Goal: Information Seeking & Learning: Learn about a topic

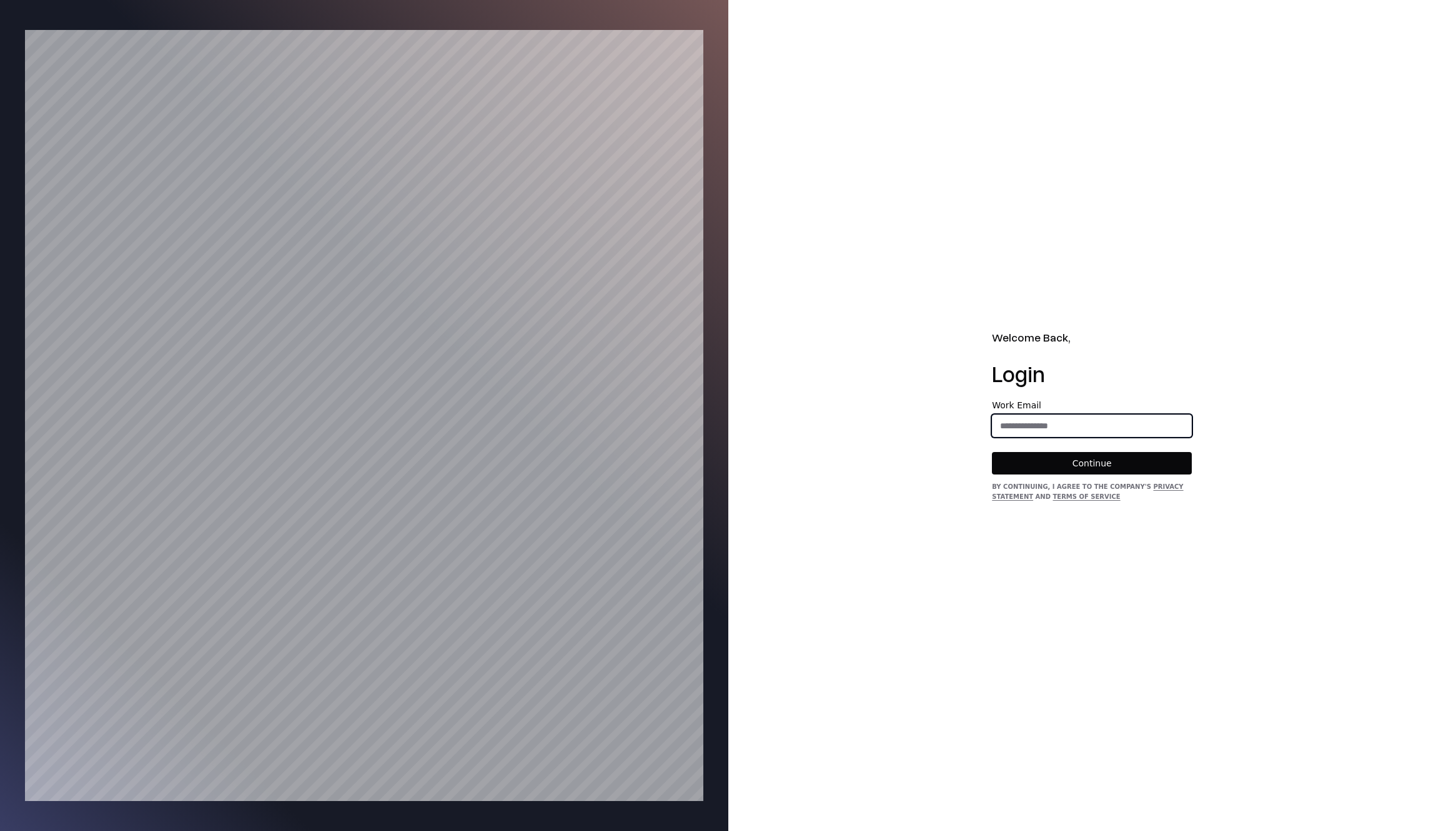
click at [1023, 426] on input "email" at bounding box center [1092, 425] width 198 height 23
type input "**********"
click at [1050, 462] on button "Continue" at bounding box center [1092, 463] width 200 height 23
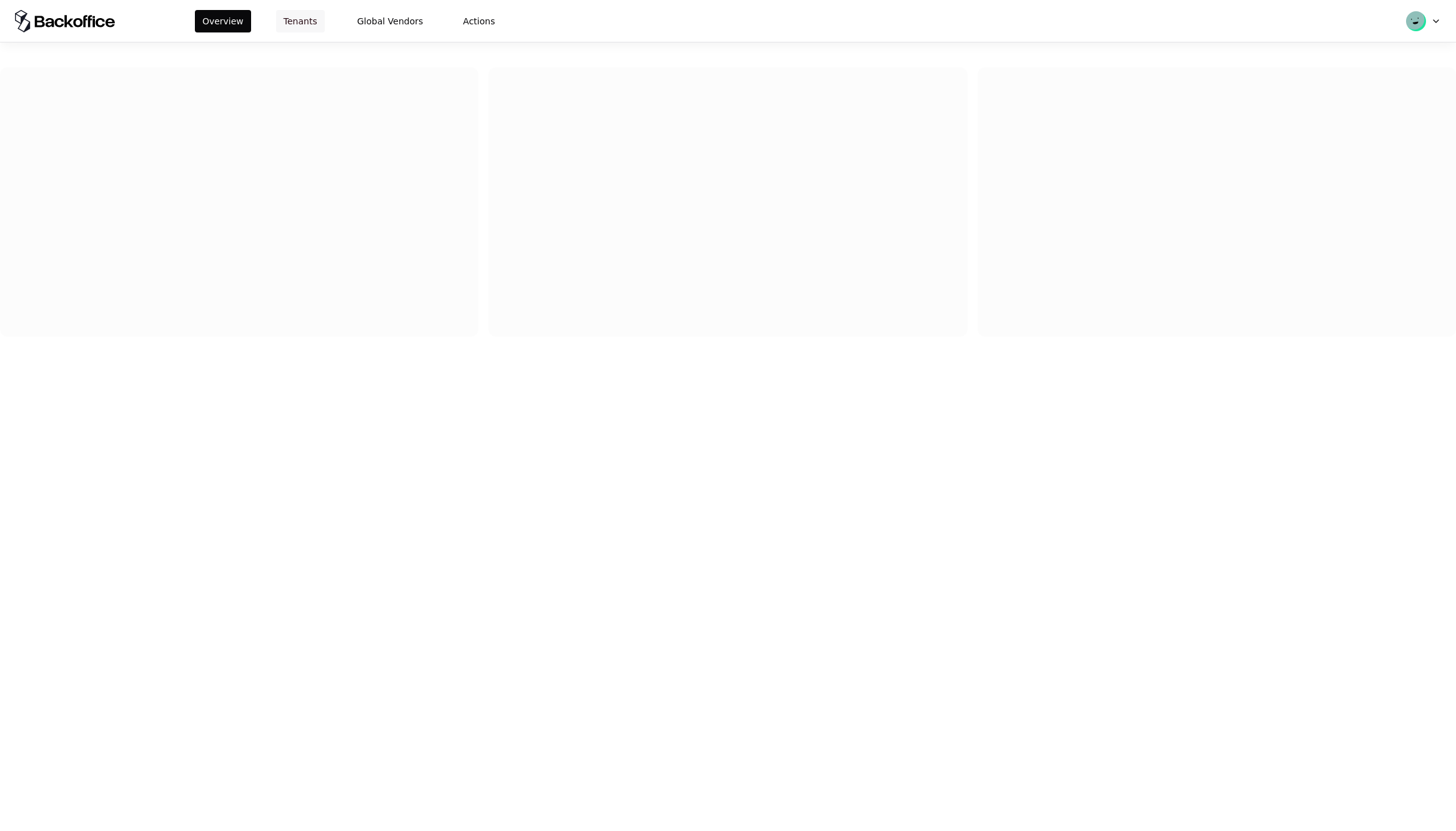
click at [311, 30] on button "Tenants" at bounding box center [301, 21] width 49 height 23
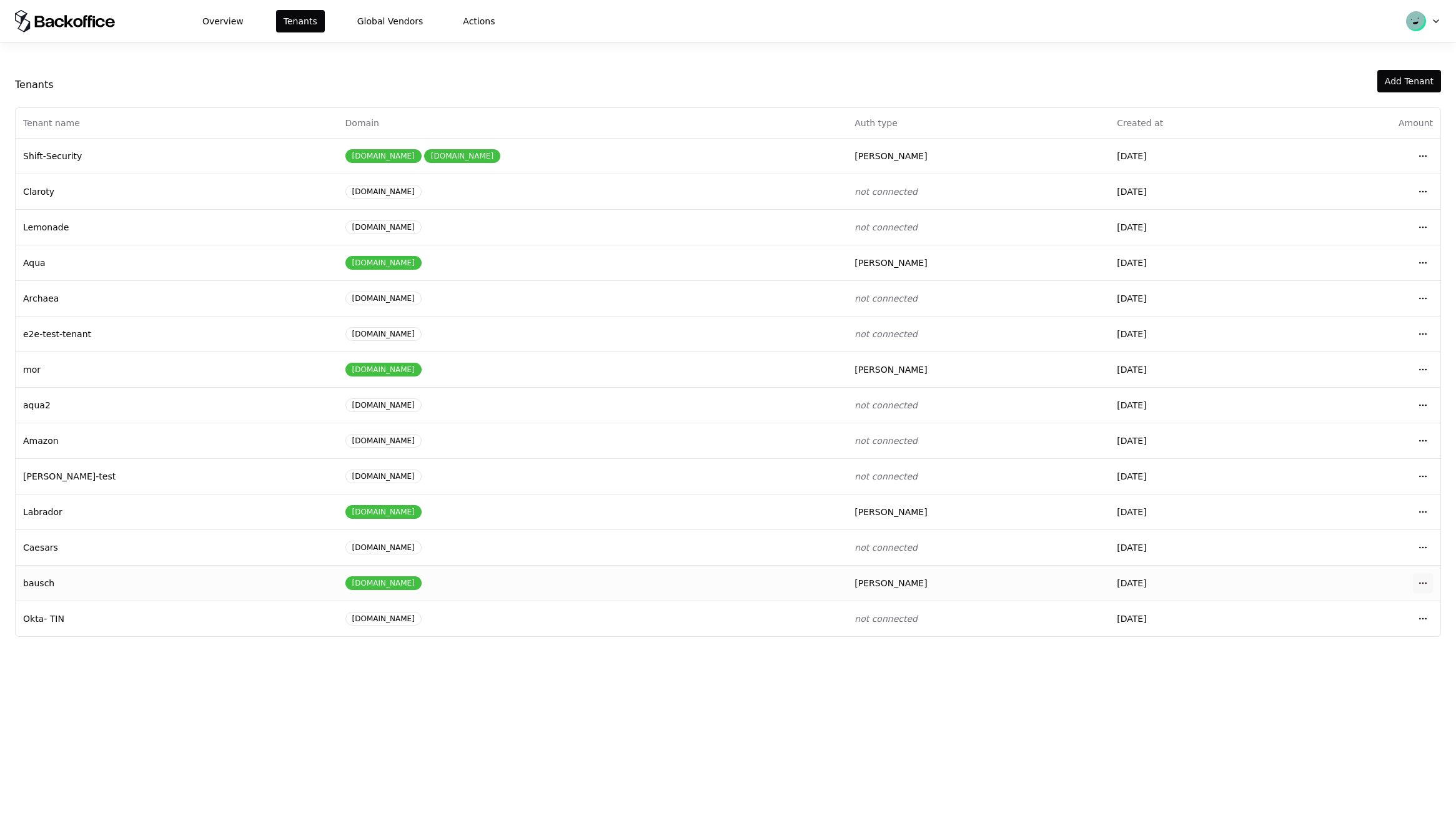
click at [1422, 582] on html "Overview Tenants Global Vendors Actions Tenants Add Tenant Tenant name Domain A…" at bounding box center [728, 415] width 1456 height 831
click at [1328, 692] on div "Login to tenant" at bounding box center [1367, 687] width 141 height 25
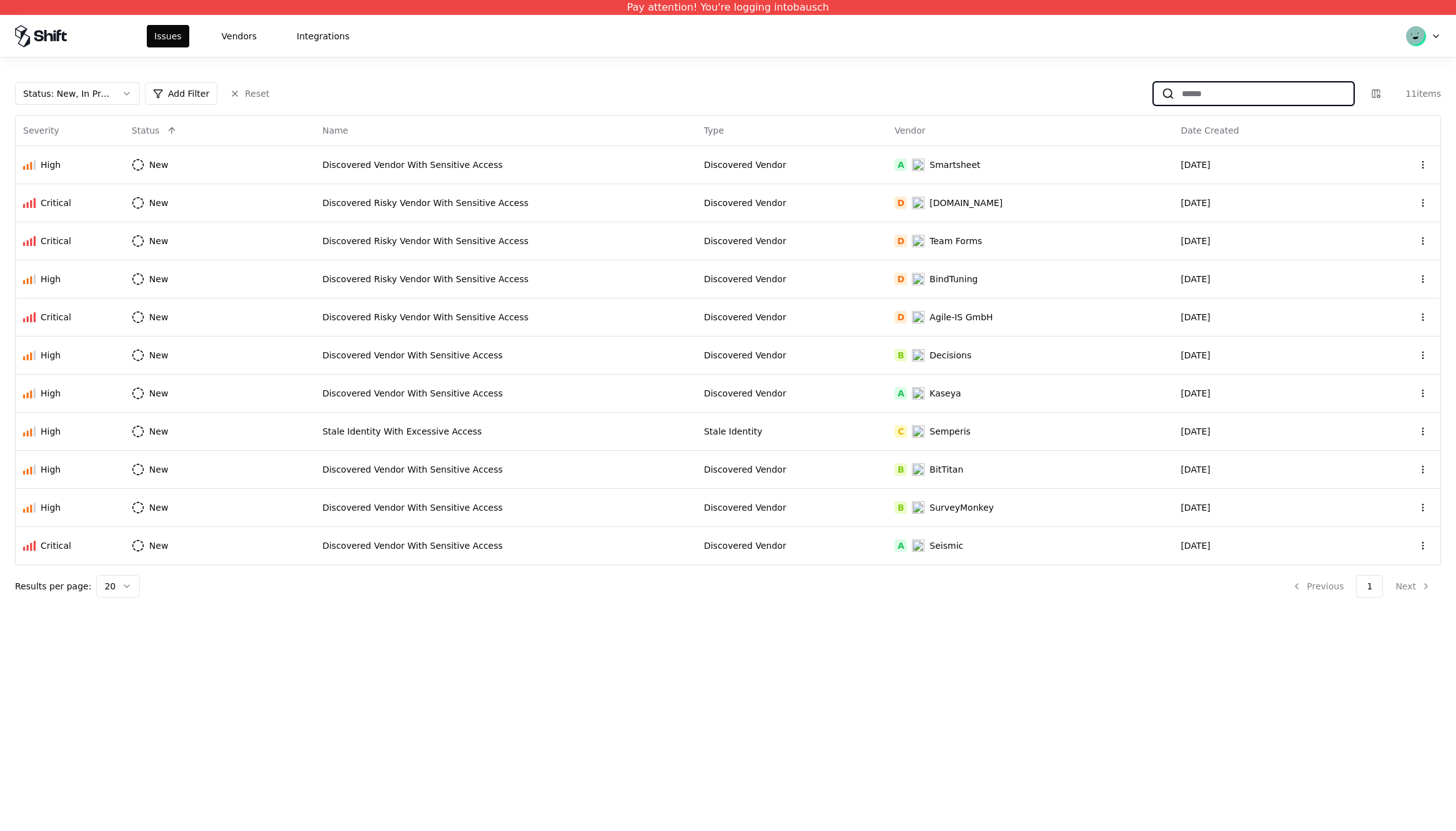
click at [1244, 90] on input at bounding box center [1263, 93] width 178 height 23
click at [265, 37] on div "Issues Vendors Integrations" at bounding box center [251, 36] width 210 height 23
click at [262, 38] on div "Issues Vendors Integrations" at bounding box center [251, 36] width 210 height 23
click at [237, 38] on button "Vendors" at bounding box center [239, 36] width 50 height 23
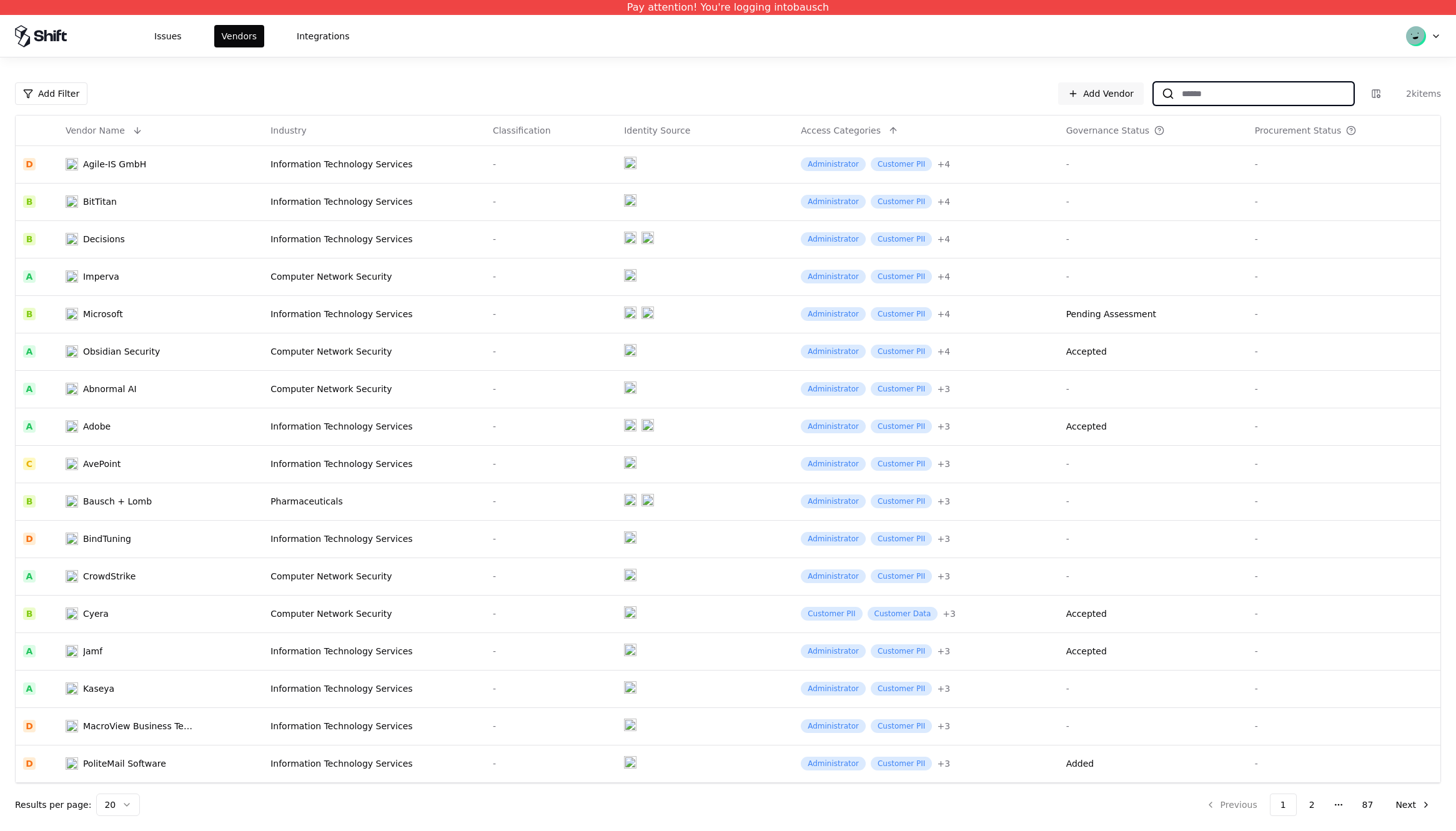
click at [1232, 93] on input at bounding box center [1263, 93] width 178 height 23
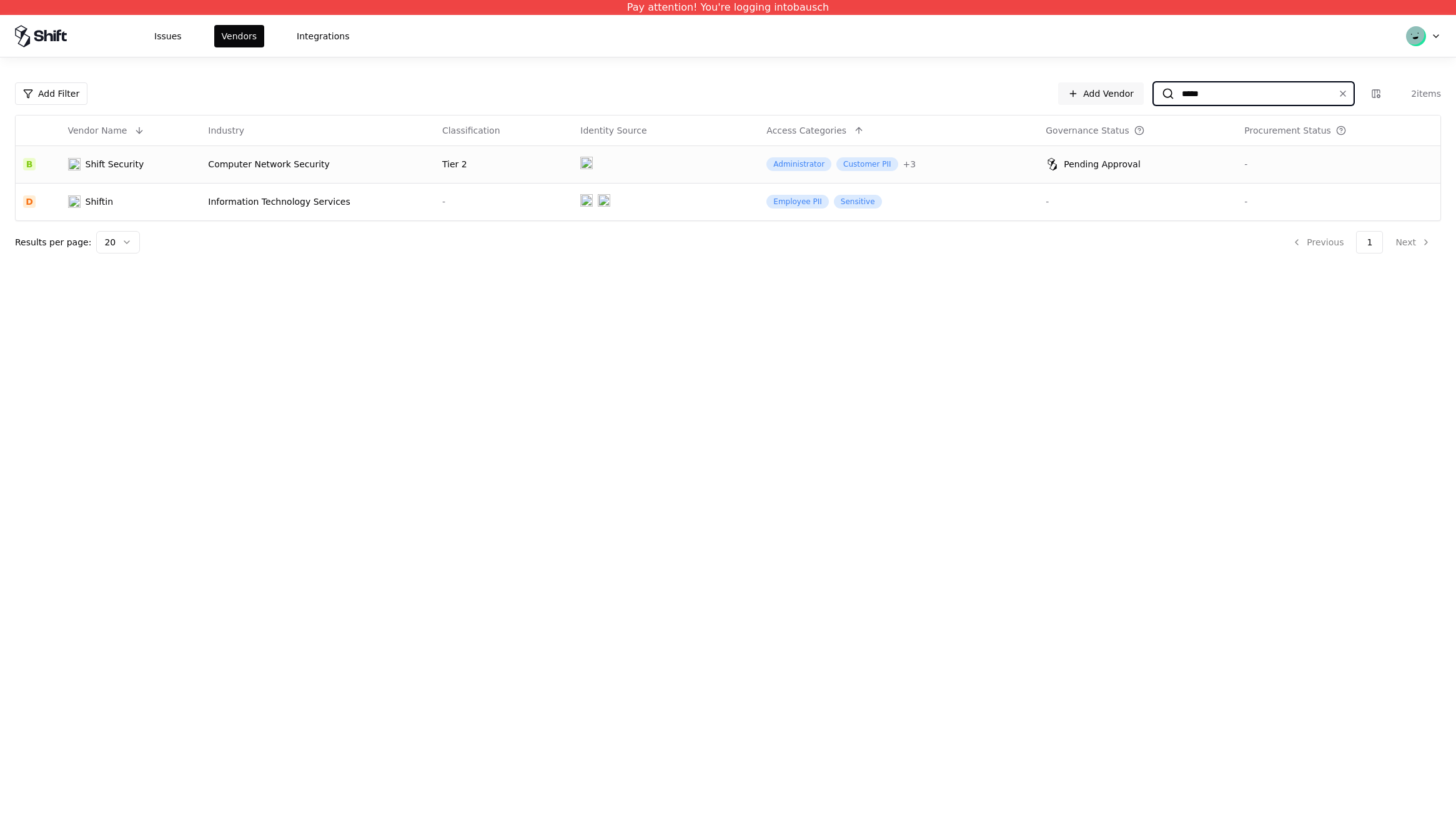
type input "*****"
click at [96, 172] on td "Shift Security" at bounding box center [131, 164] width 141 height 38
click at [102, 166] on div "Shift Security" at bounding box center [115, 164] width 59 height 13
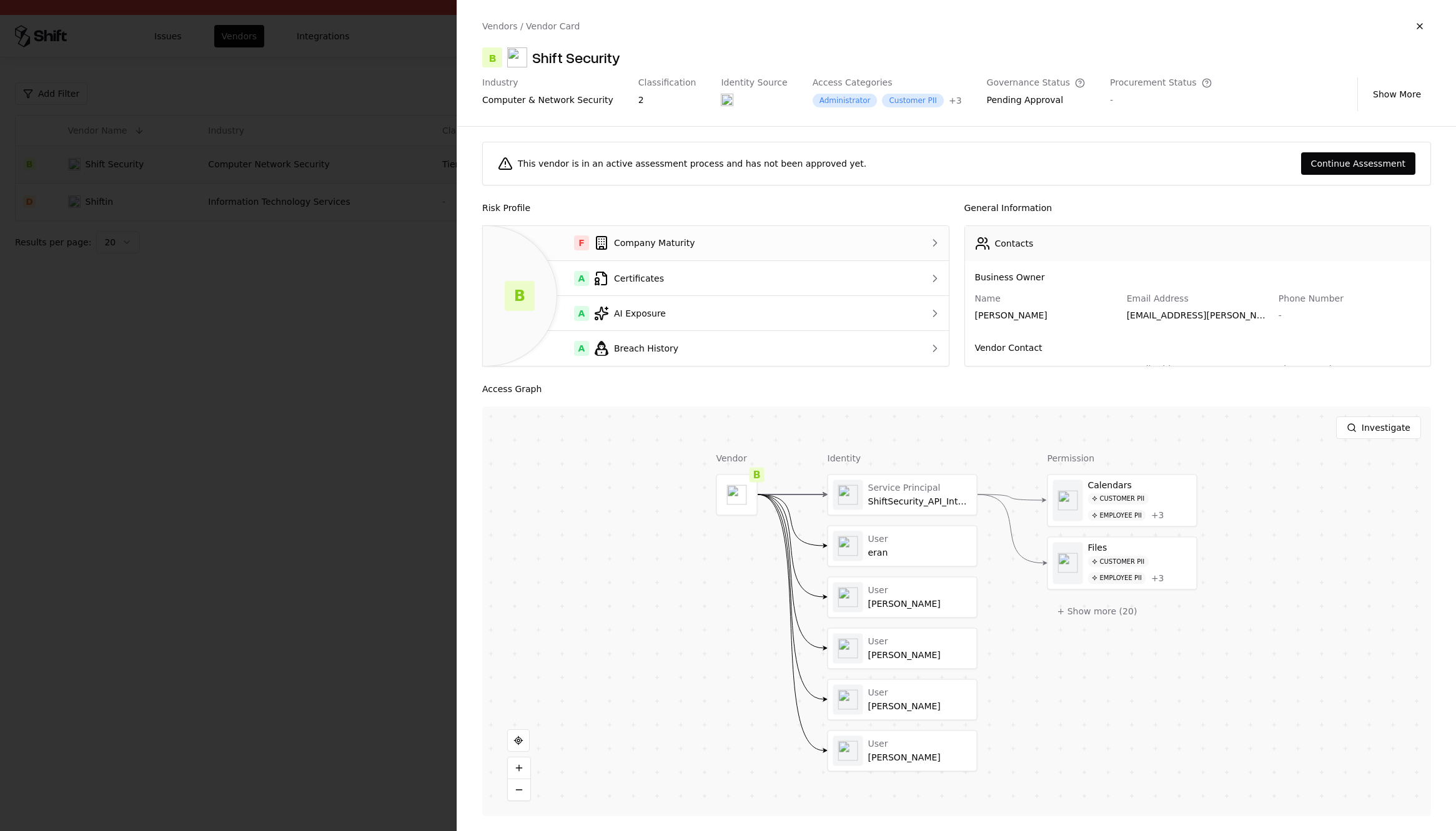
click at [678, 235] on div "F Company Maturity" at bounding box center [690, 243] width 394 height 15
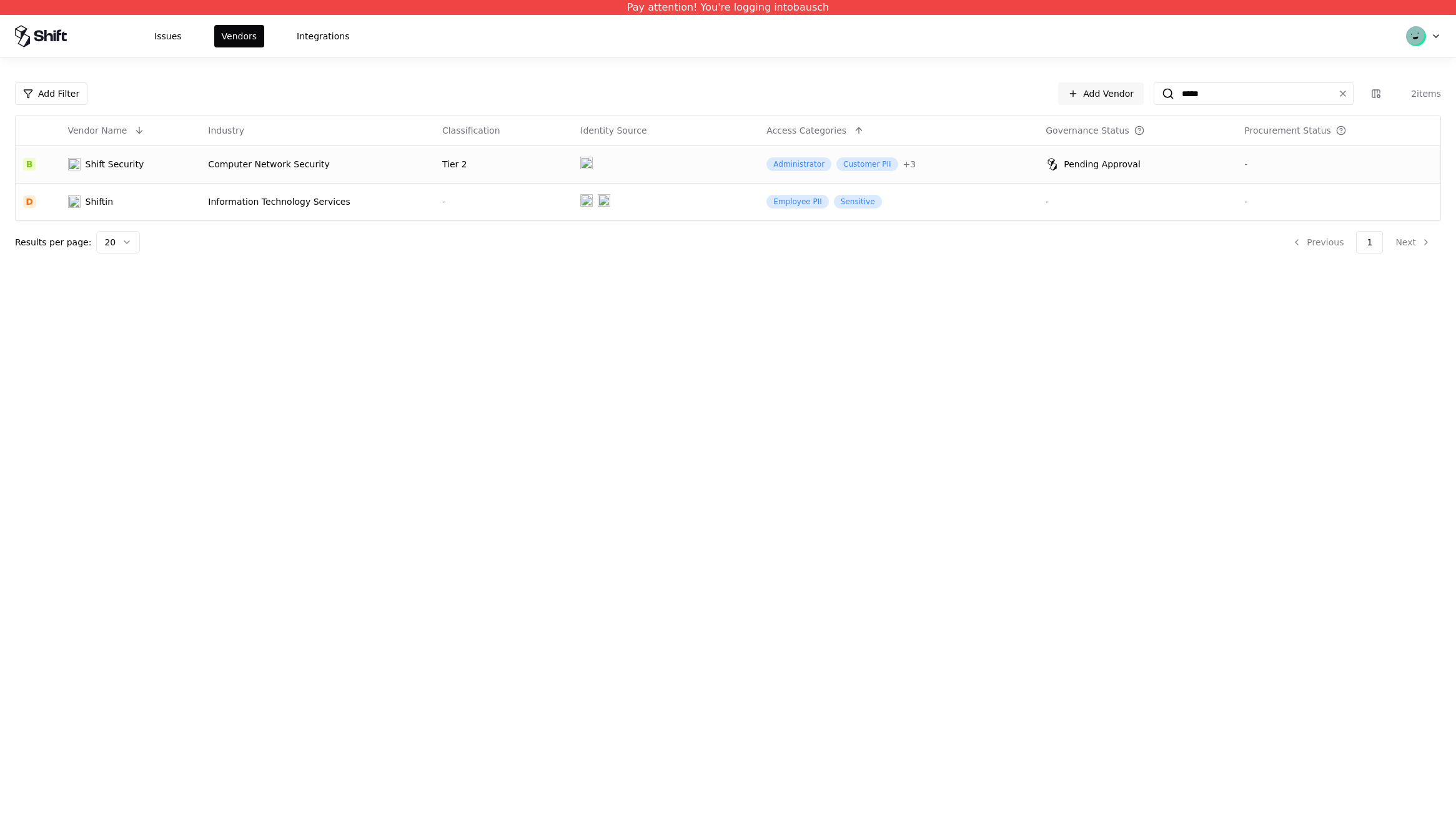
click at [99, 165] on div "Shift Security" at bounding box center [115, 164] width 59 height 13
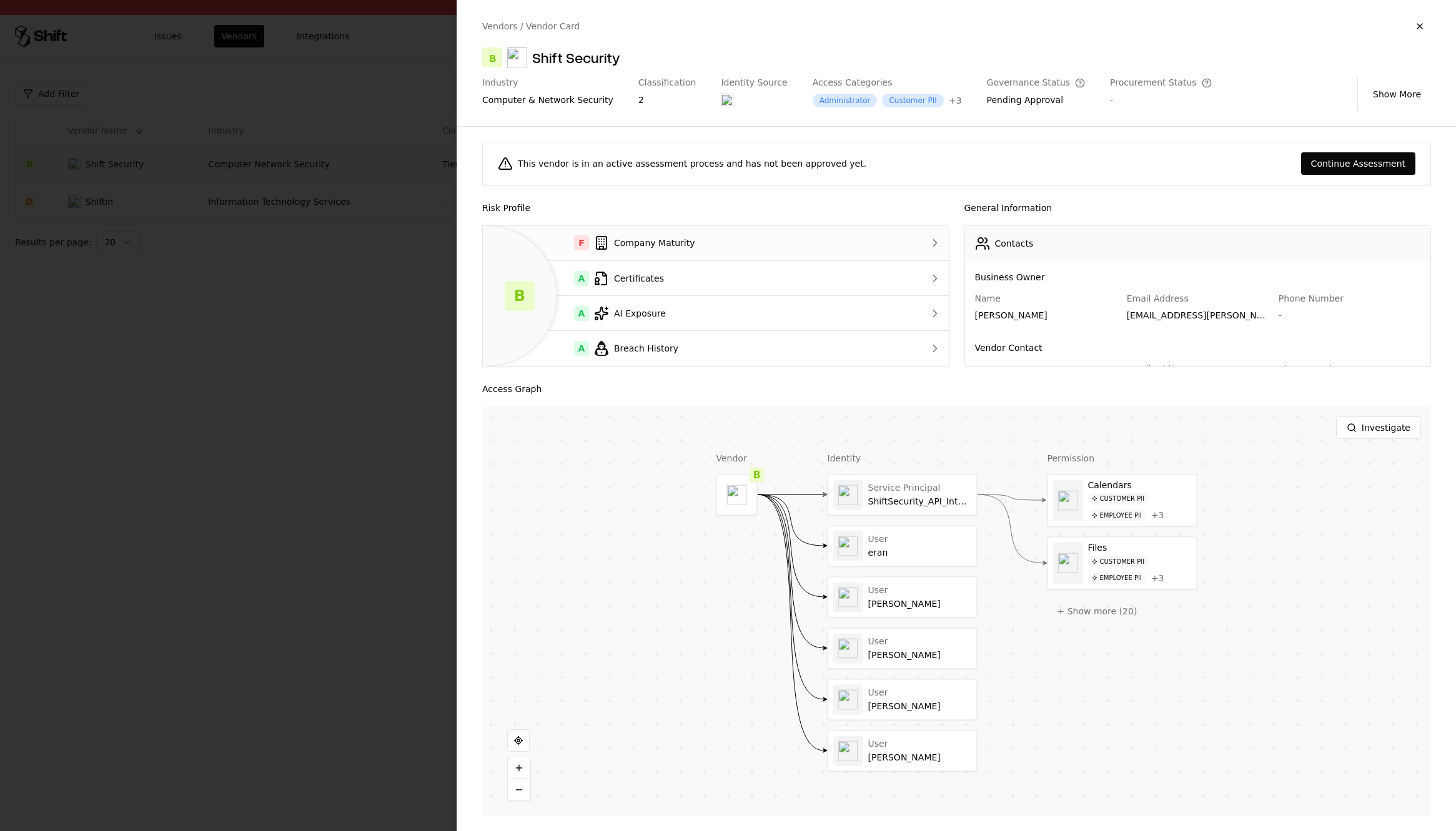
click at [649, 245] on div "F Company Maturity" at bounding box center [690, 243] width 394 height 15
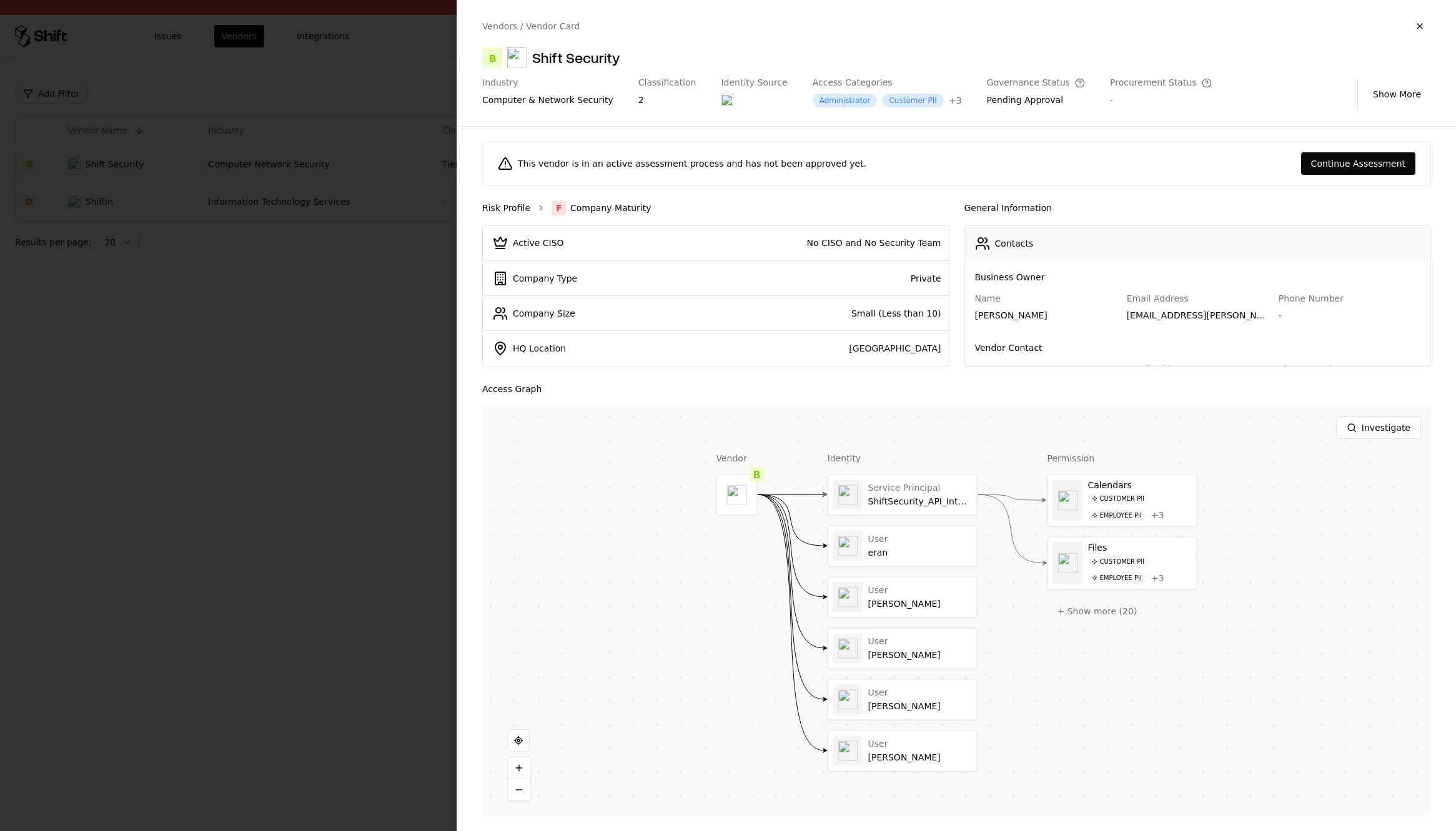
click at [520, 205] on link "Risk Profile" at bounding box center [506, 208] width 48 height 13
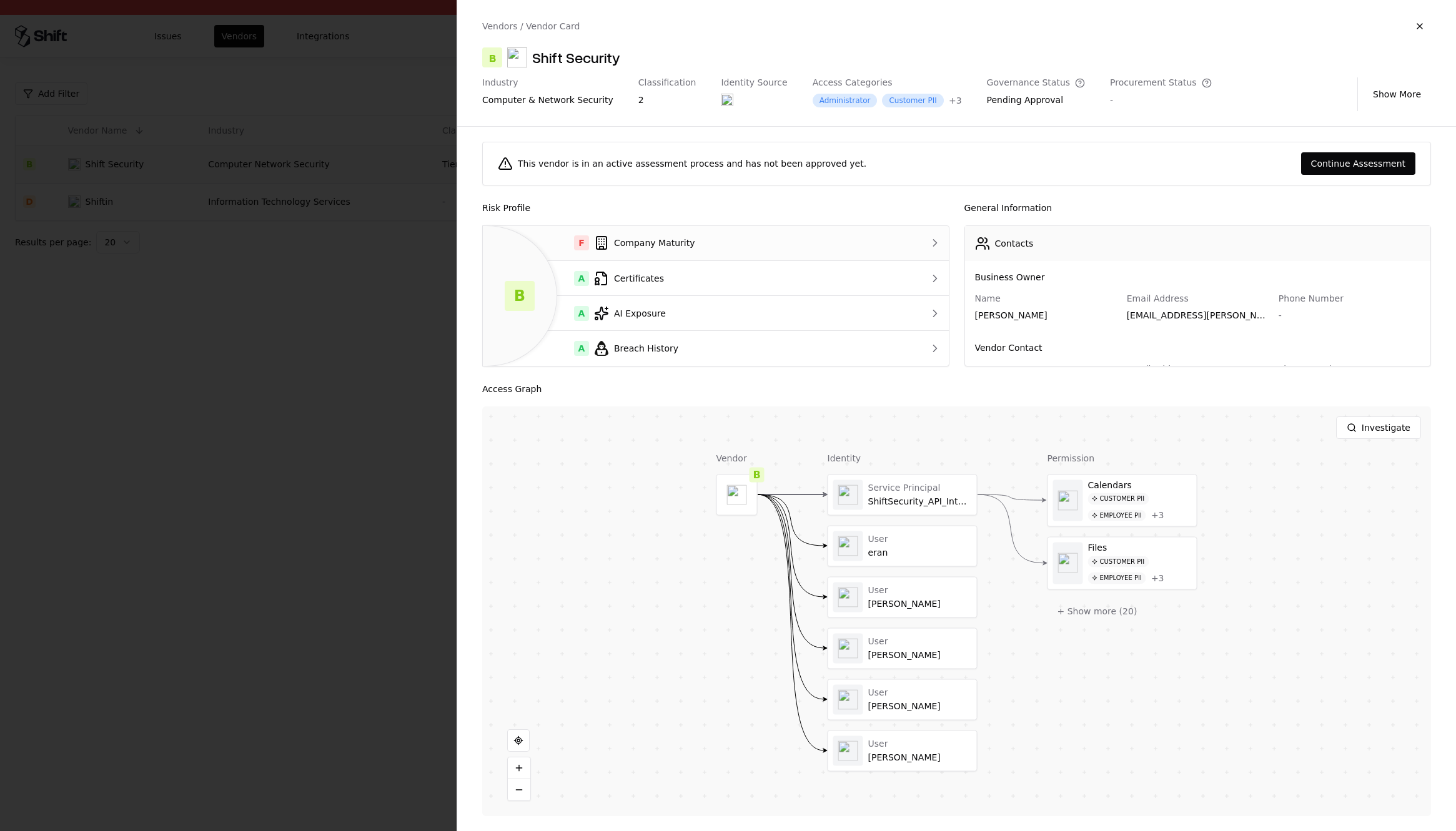
click at [644, 239] on div "F Company Maturity" at bounding box center [690, 243] width 394 height 15
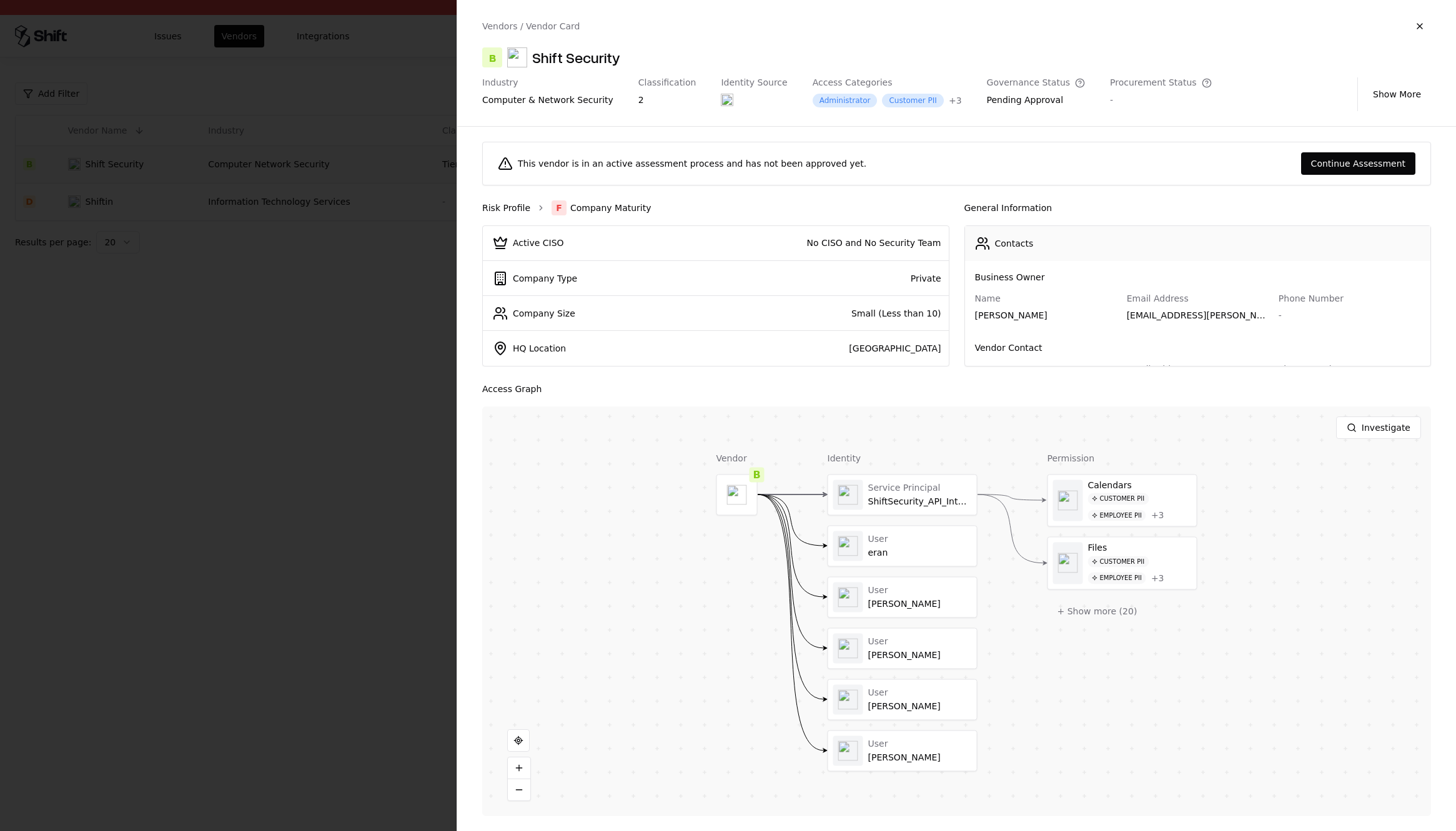
click at [502, 208] on link "Risk Profile" at bounding box center [506, 208] width 48 height 13
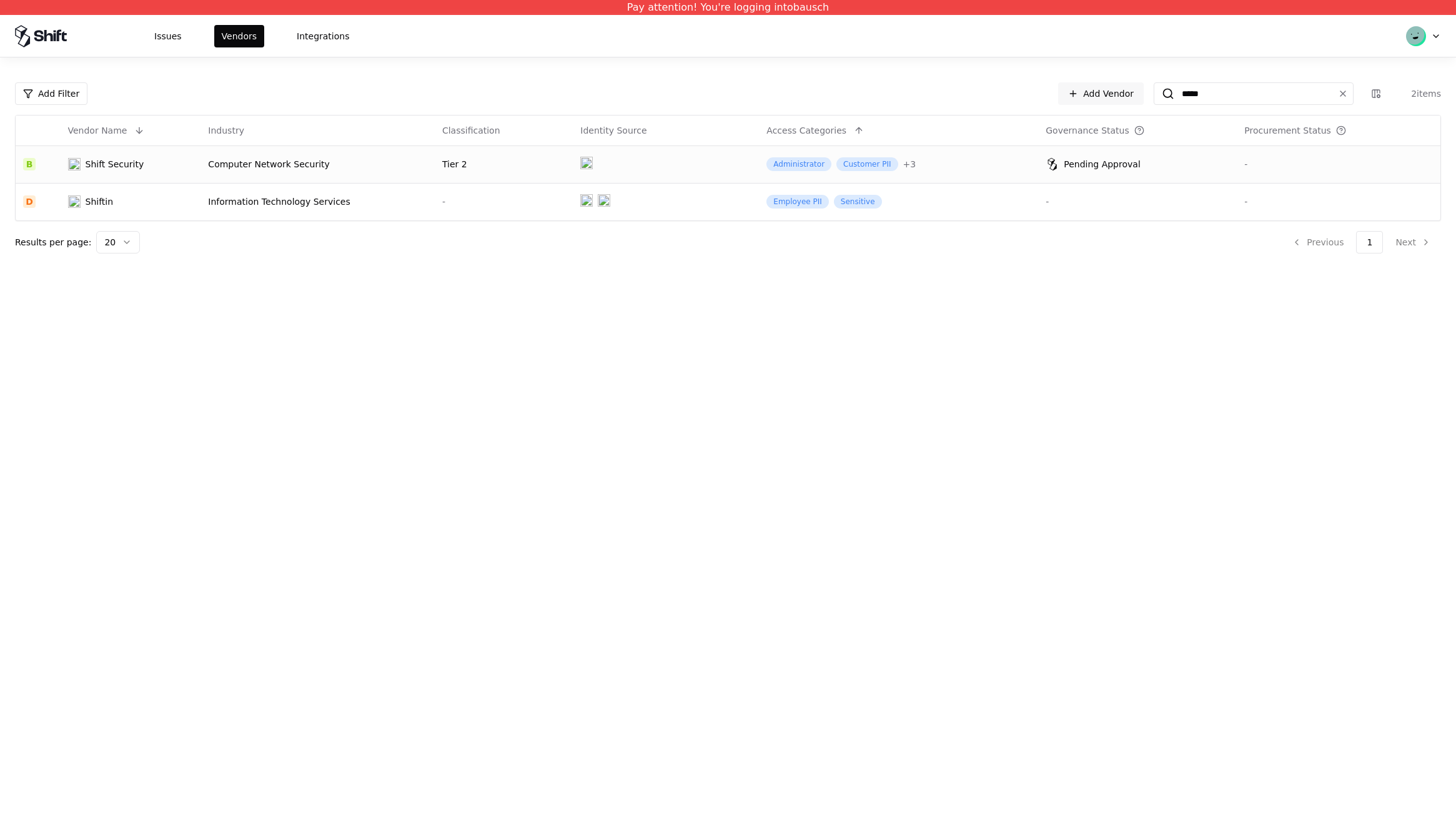
click at [175, 167] on div "Shift Security" at bounding box center [131, 164] width 126 height 13
click at [168, 162] on div "Shift Security" at bounding box center [131, 164] width 126 height 13
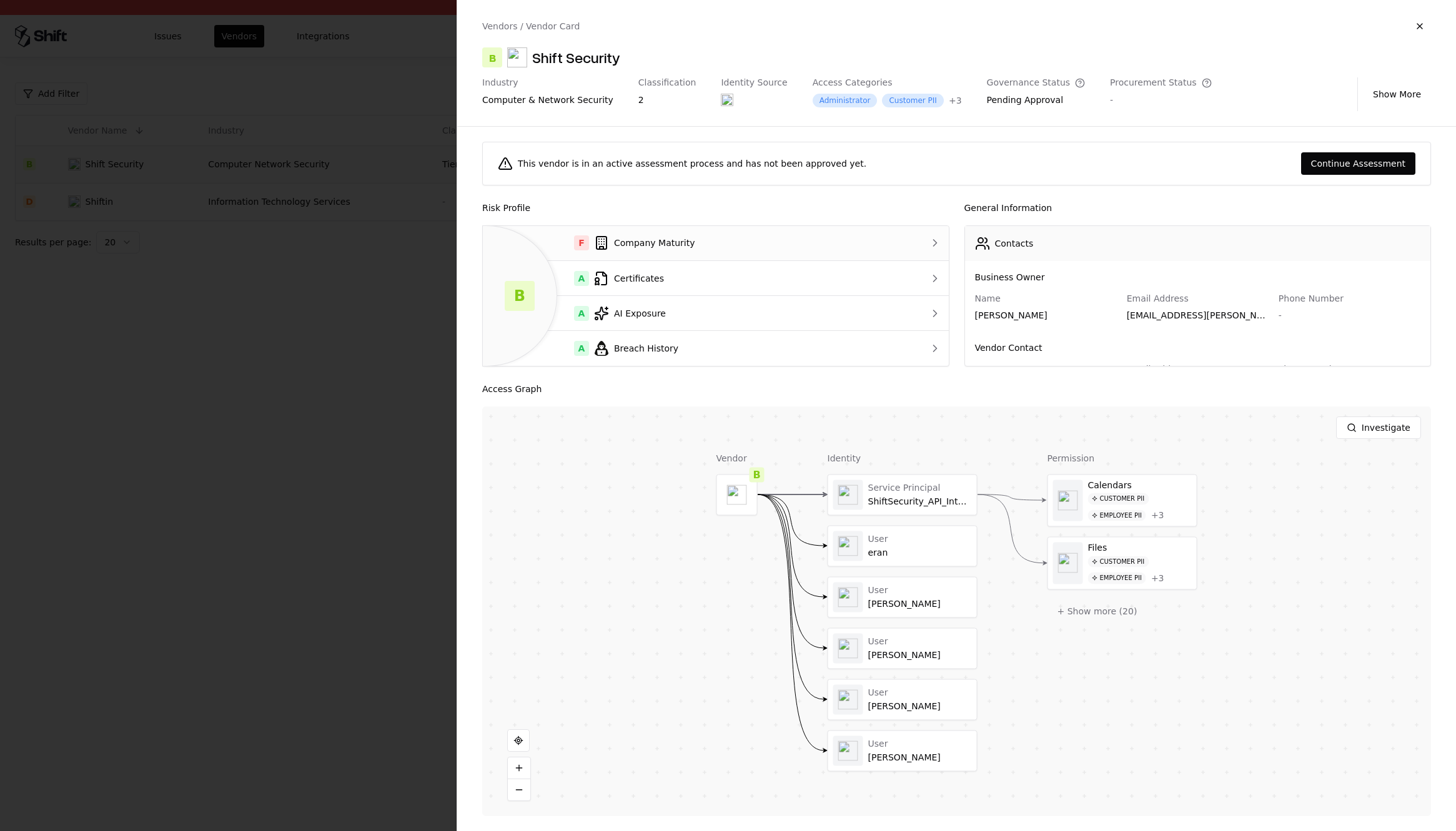
click at [861, 249] on div "F Company Maturity" at bounding box center [690, 243] width 394 height 15
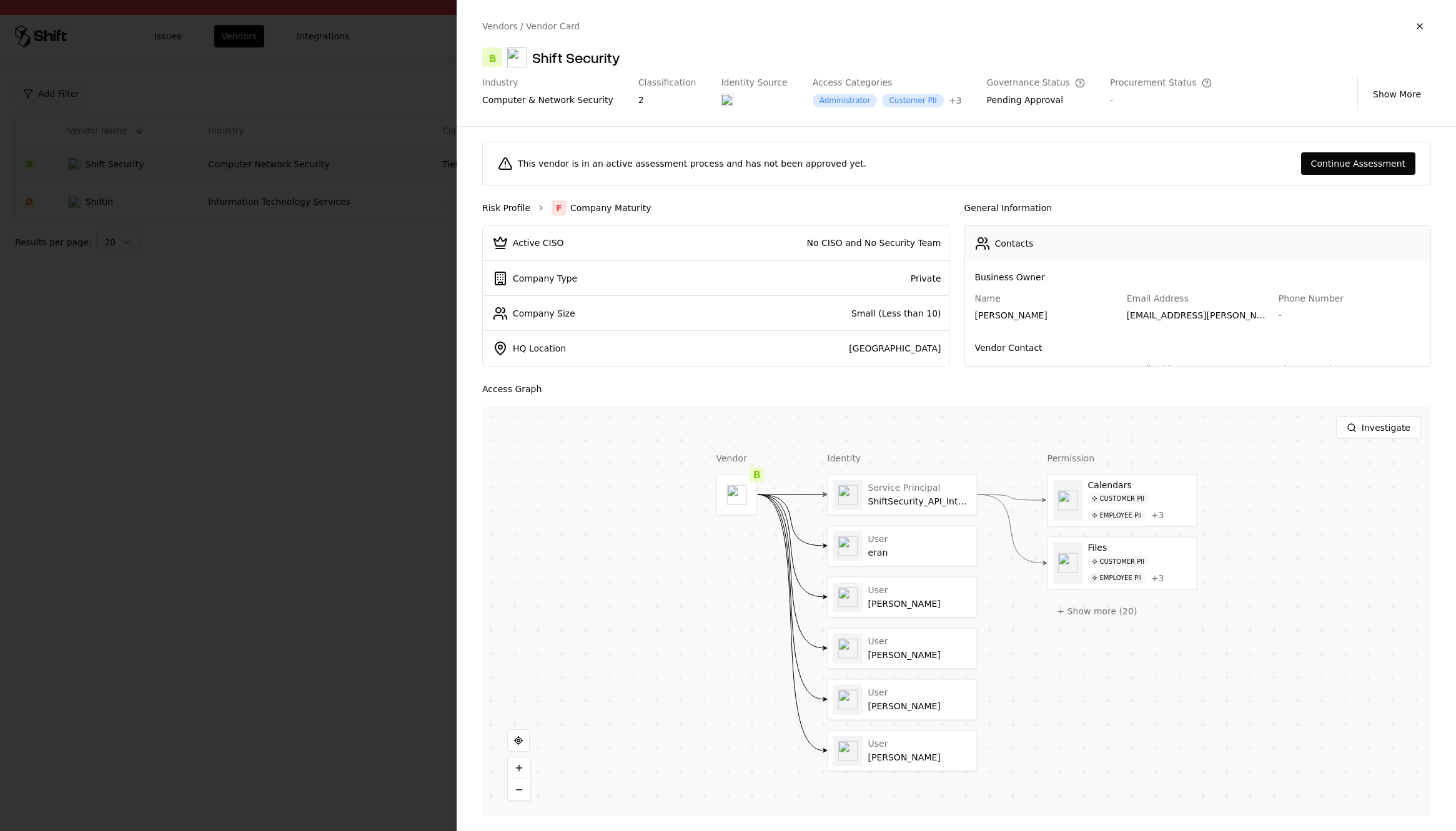
click at [514, 205] on link "Risk Profile" at bounding box center [506, 208] width 48 height 13
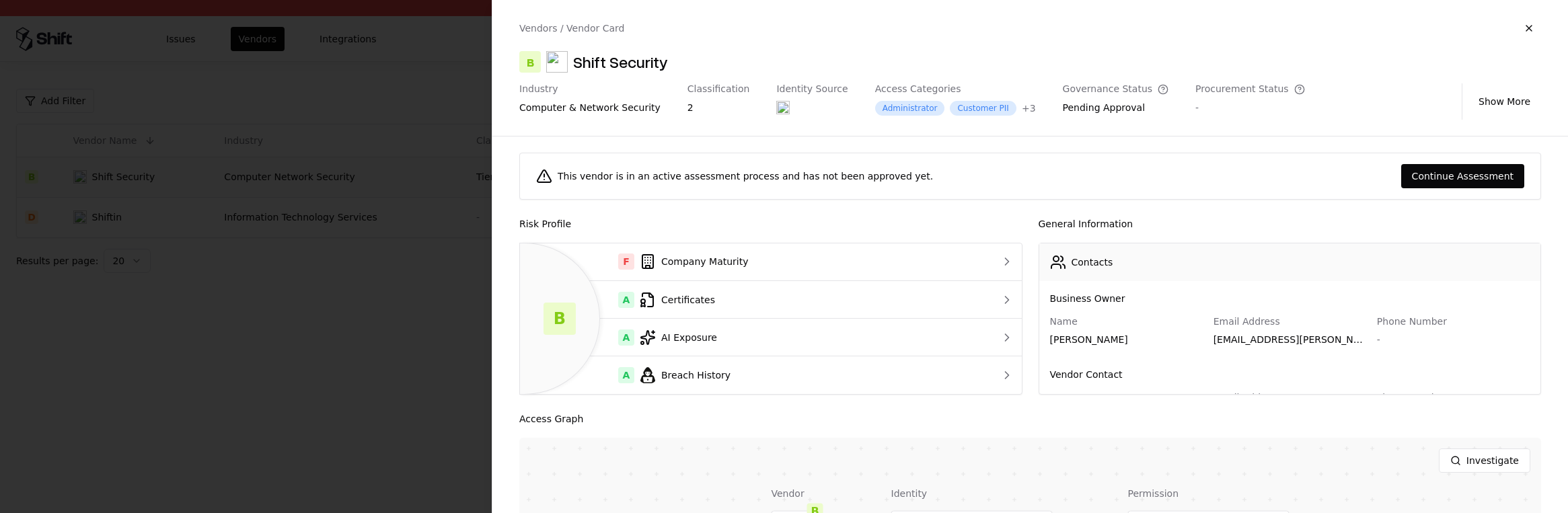
click at [338, 281] on div at bounding box center [784, 256] width 1568 height 513
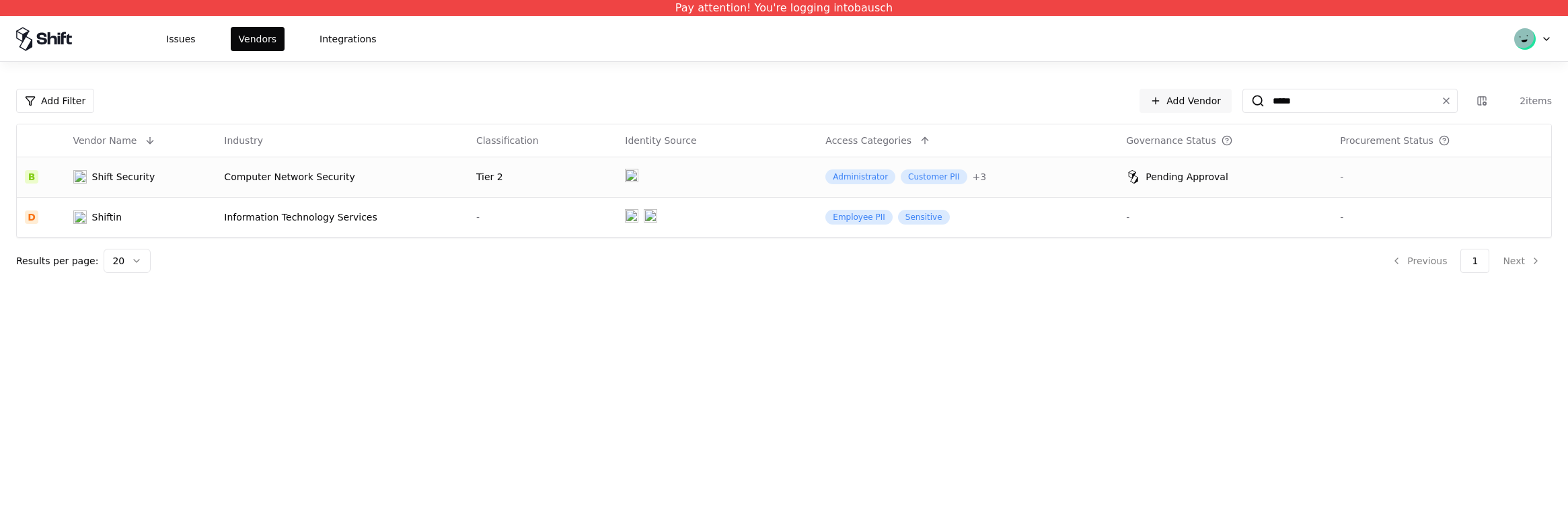
click at [122, 179] on div "Shift Security" at bounding box center [124, 177] width 63 height 14
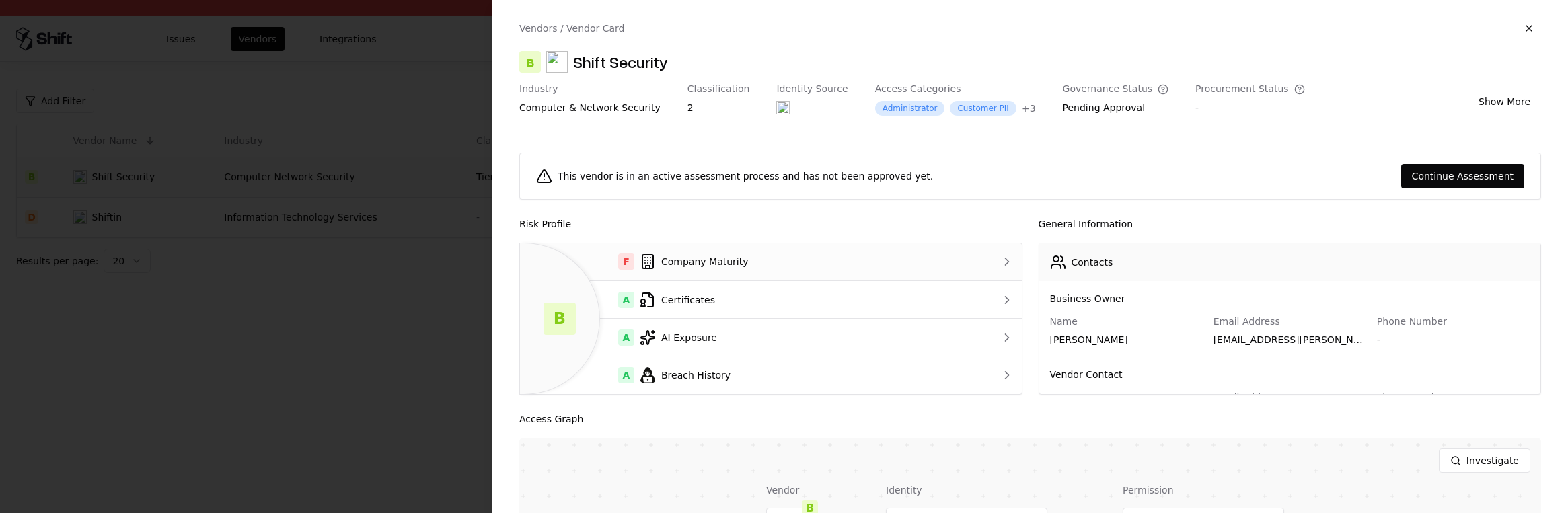
click at [687, 258] on div "F Company Maturity" at bounding box center [743, 261] width 425 height 16
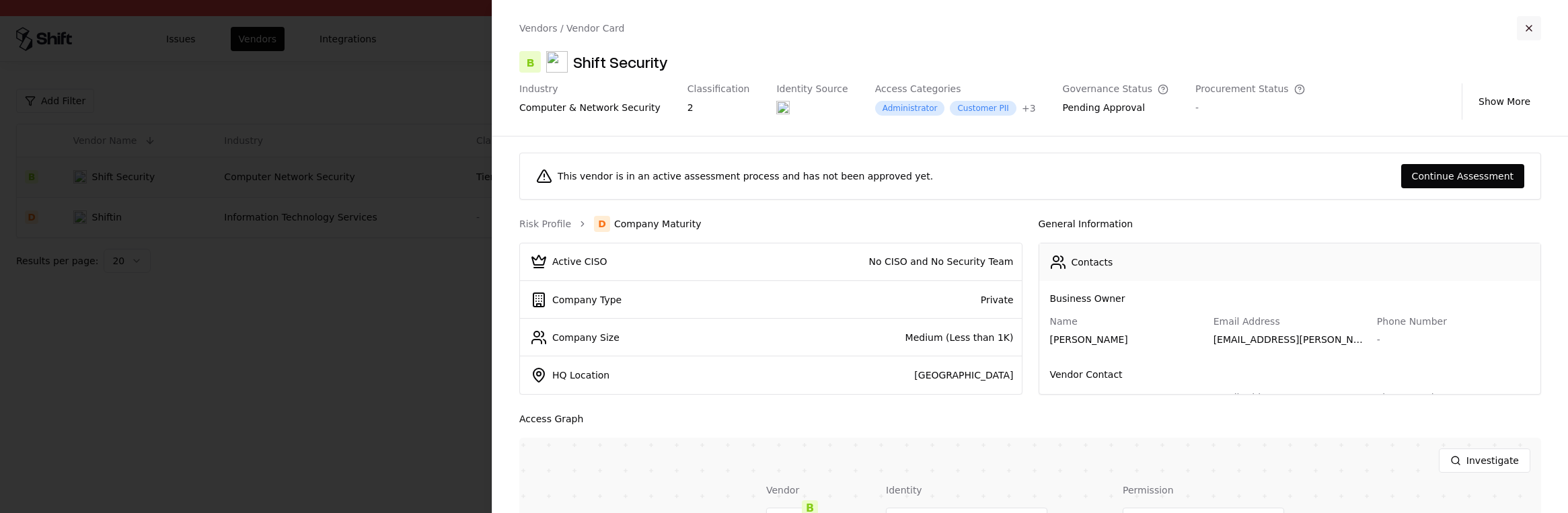
click at [1529, 25] on button "button" at bounding box center [1529, 28] width 24 height 24
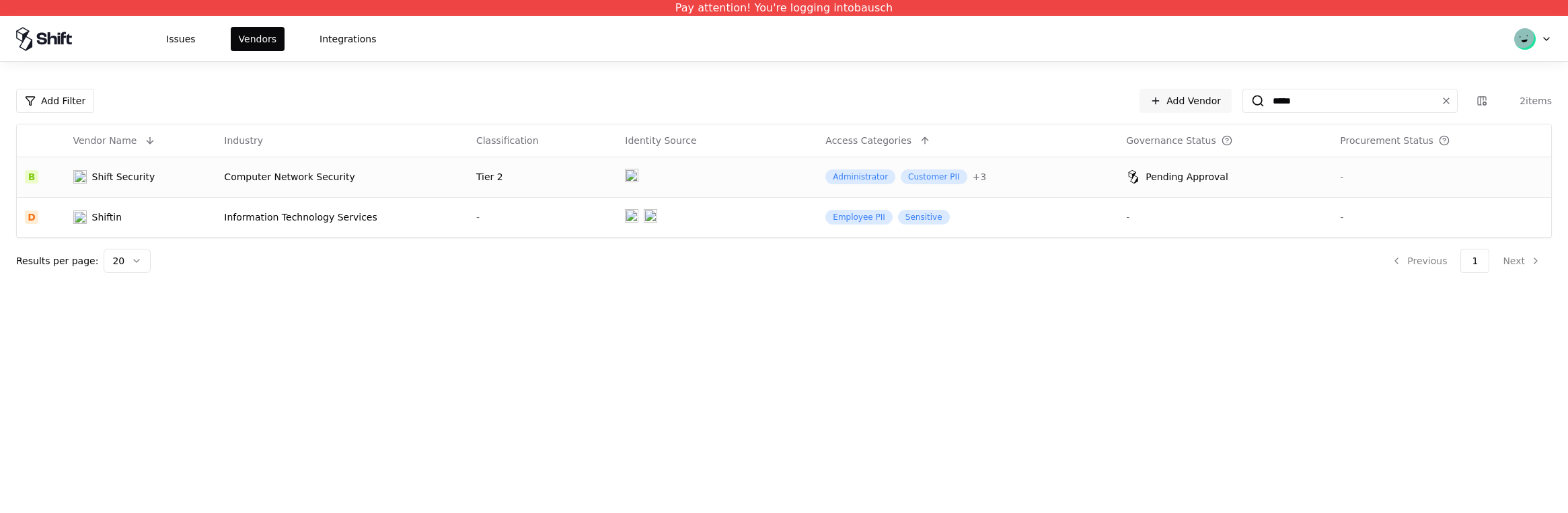
click at [99, 178] on div "Shift Security" at bounding box center [124, 177] width 63 height 14
click at [137, 171] on div "Shift Security" at bounding box center [124, 177] width 63 height 14
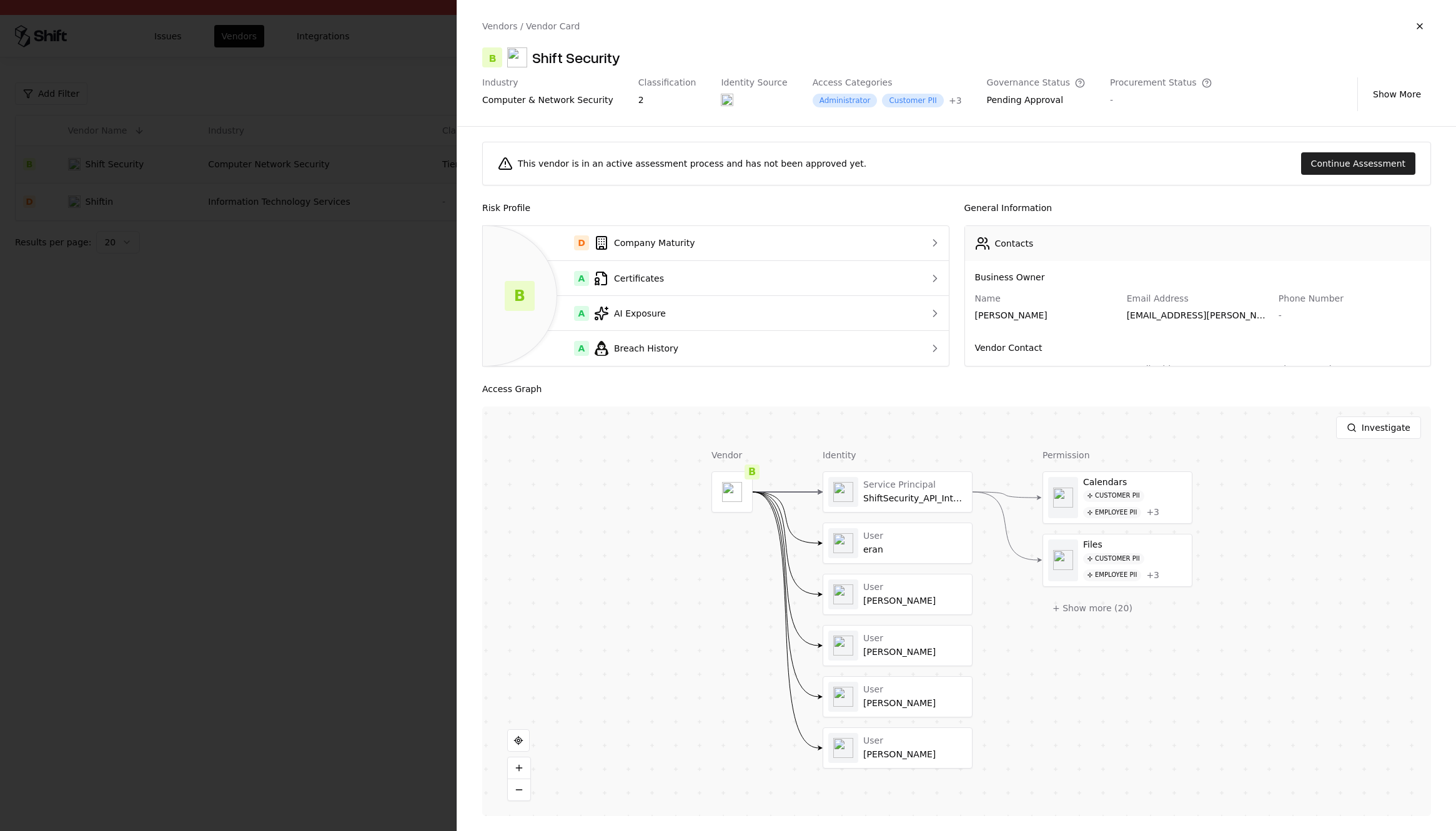
click at [1368, 159] on button "Continue Assessment" at bounding box center [1358, 163] width 115 height 23
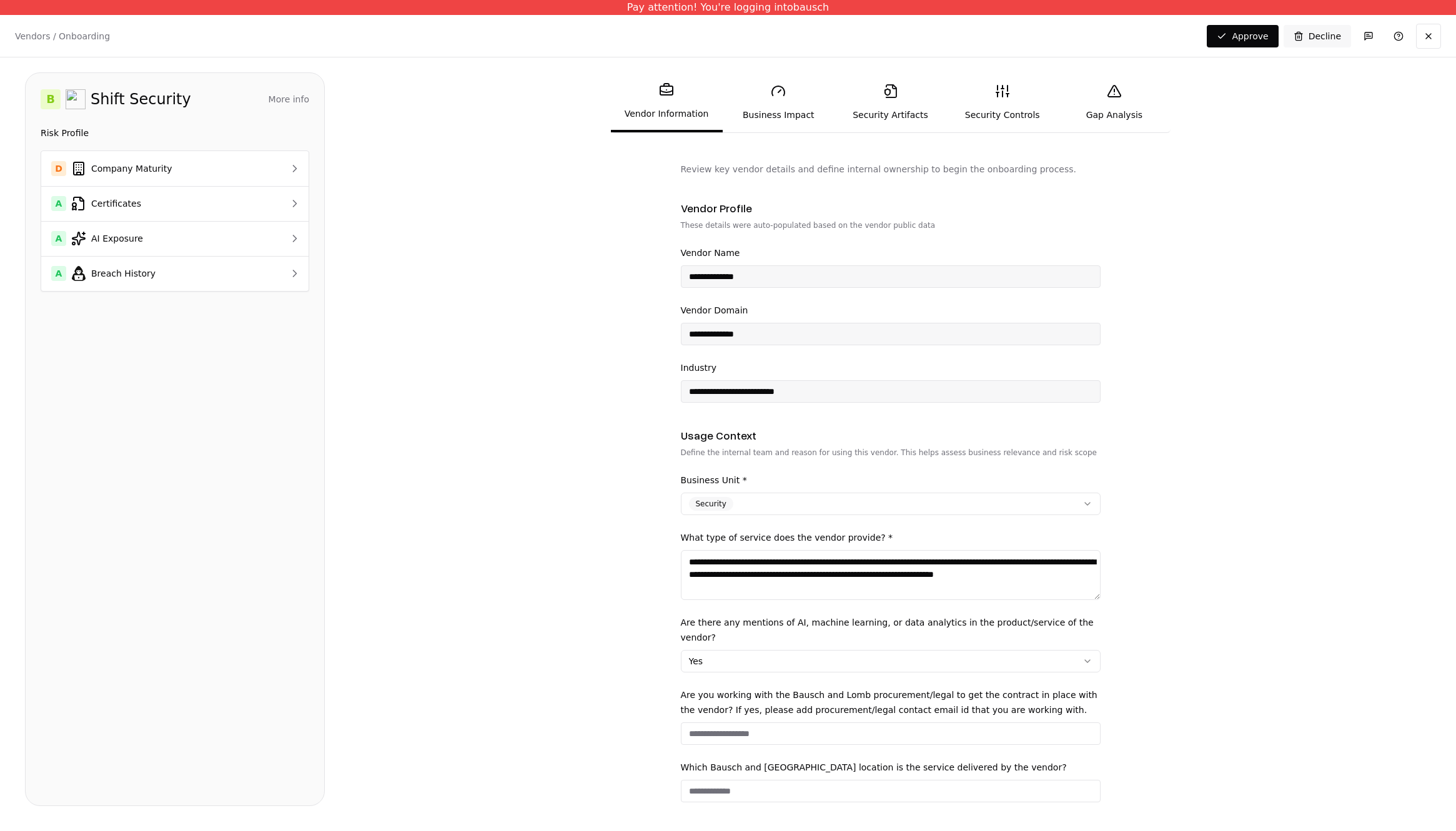
click at [1123, 90] on link "Gap Analysis" at bounding box center [1114, 102] width 112 height 58
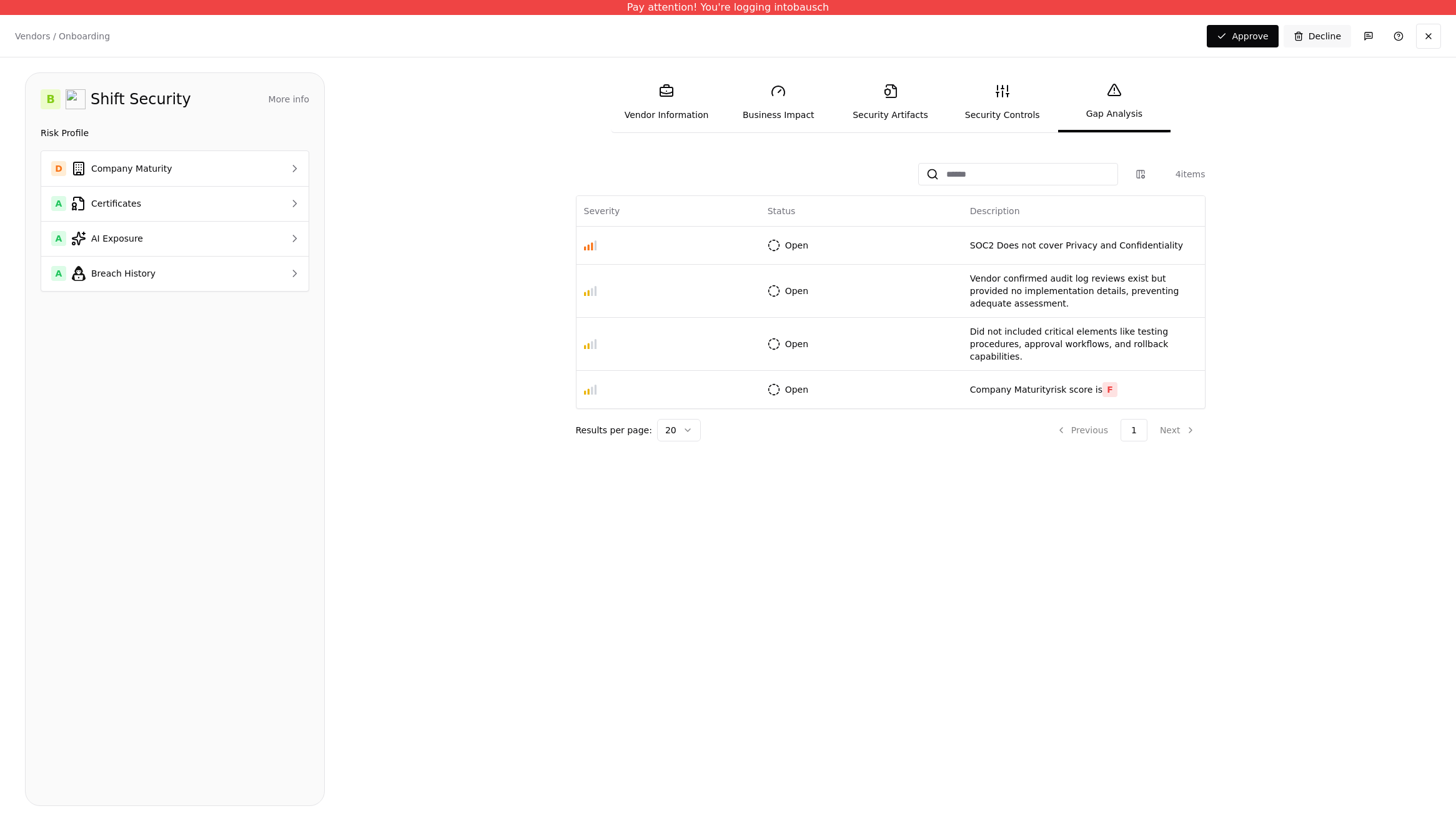
click at [666, 100] on link "Vendor Information" at bounding box center [667, 102] width 112 height 58
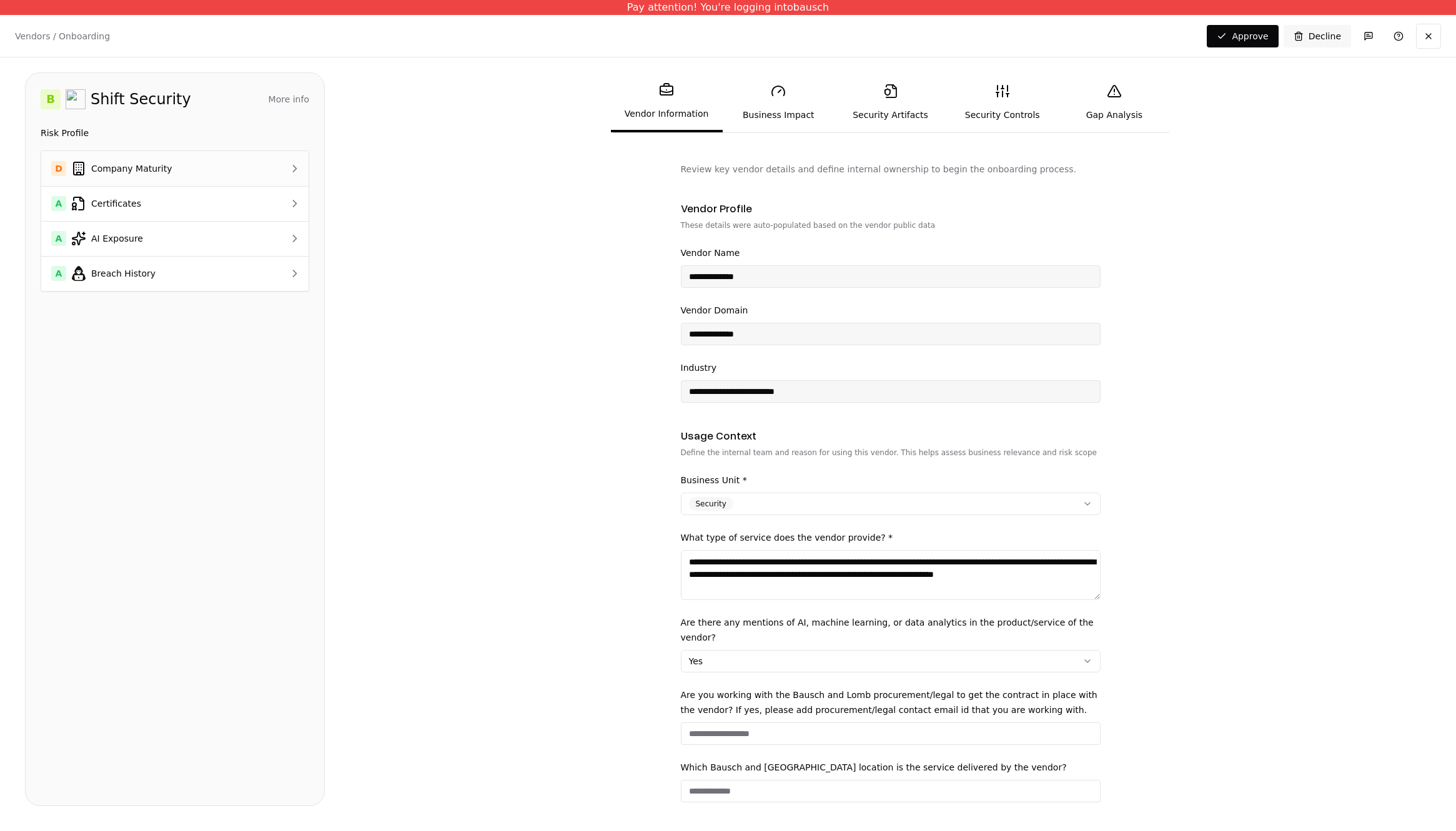
click at [253, 166] on td "D Company Maturity" at bounding box center [152, 169] width 224 height 35
click at [1123, 112] on link "Gap Analysis" at bounding box center [1114, 102] width 112 height 58
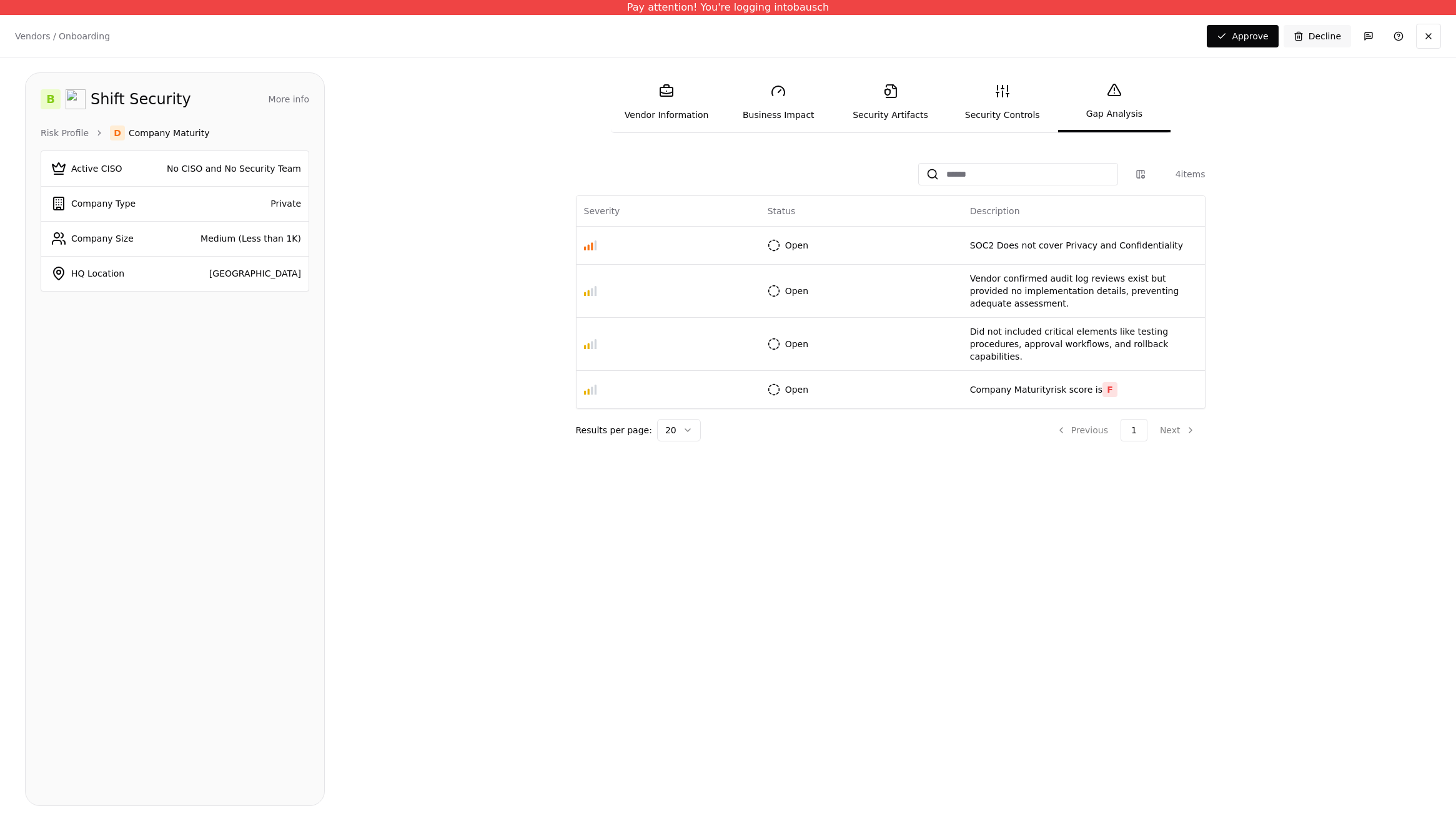
click at [661, 112] on link "Vendor Information" at bounding box center [667, 102] width 112 height 58
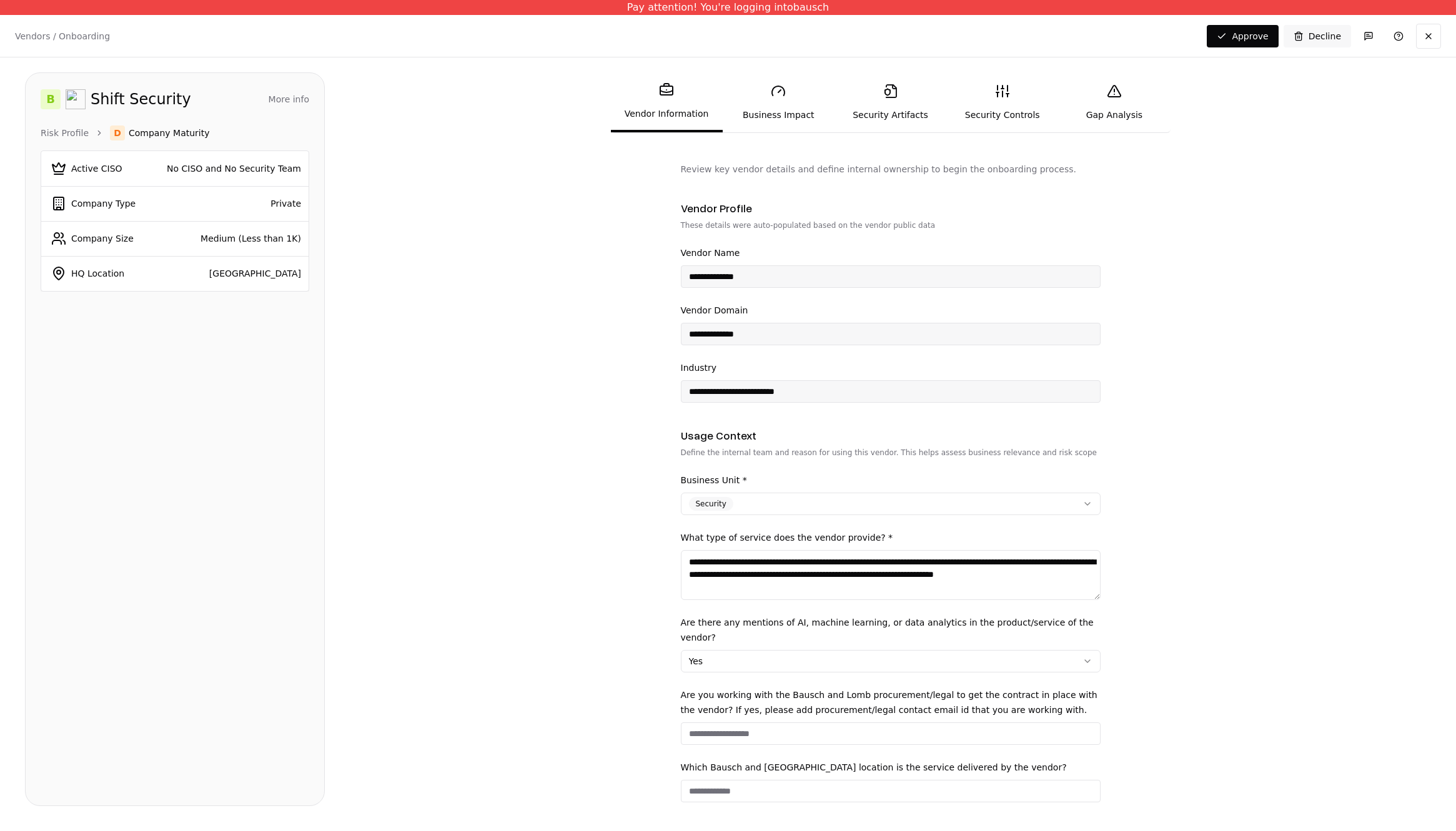
click at [280, 101] on button "More info" at bounding box center [289, 99] width 41 height 23
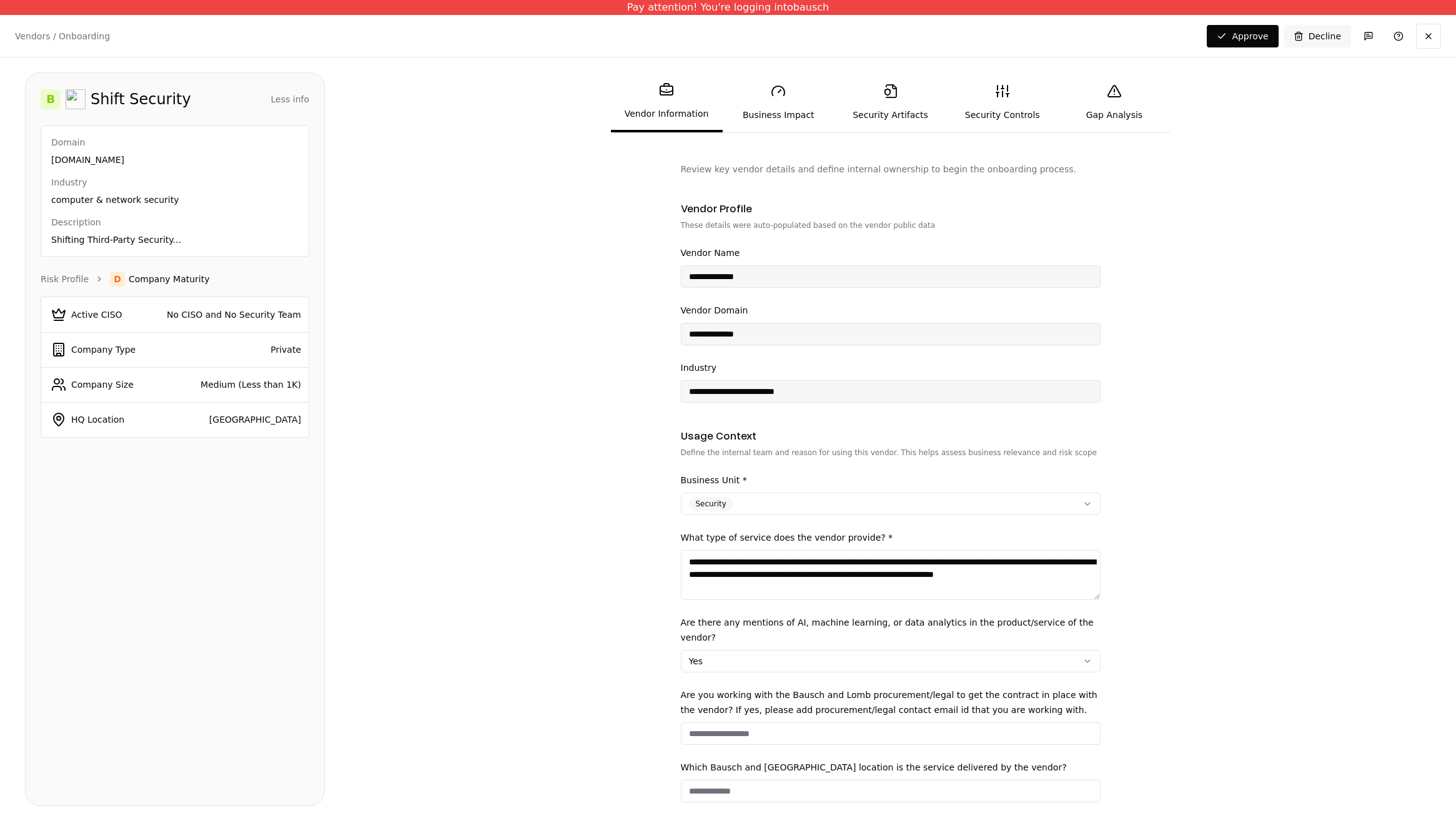
click at [280, 101] on button "Less info" at bounding box center [291, 99] width 39 height 23
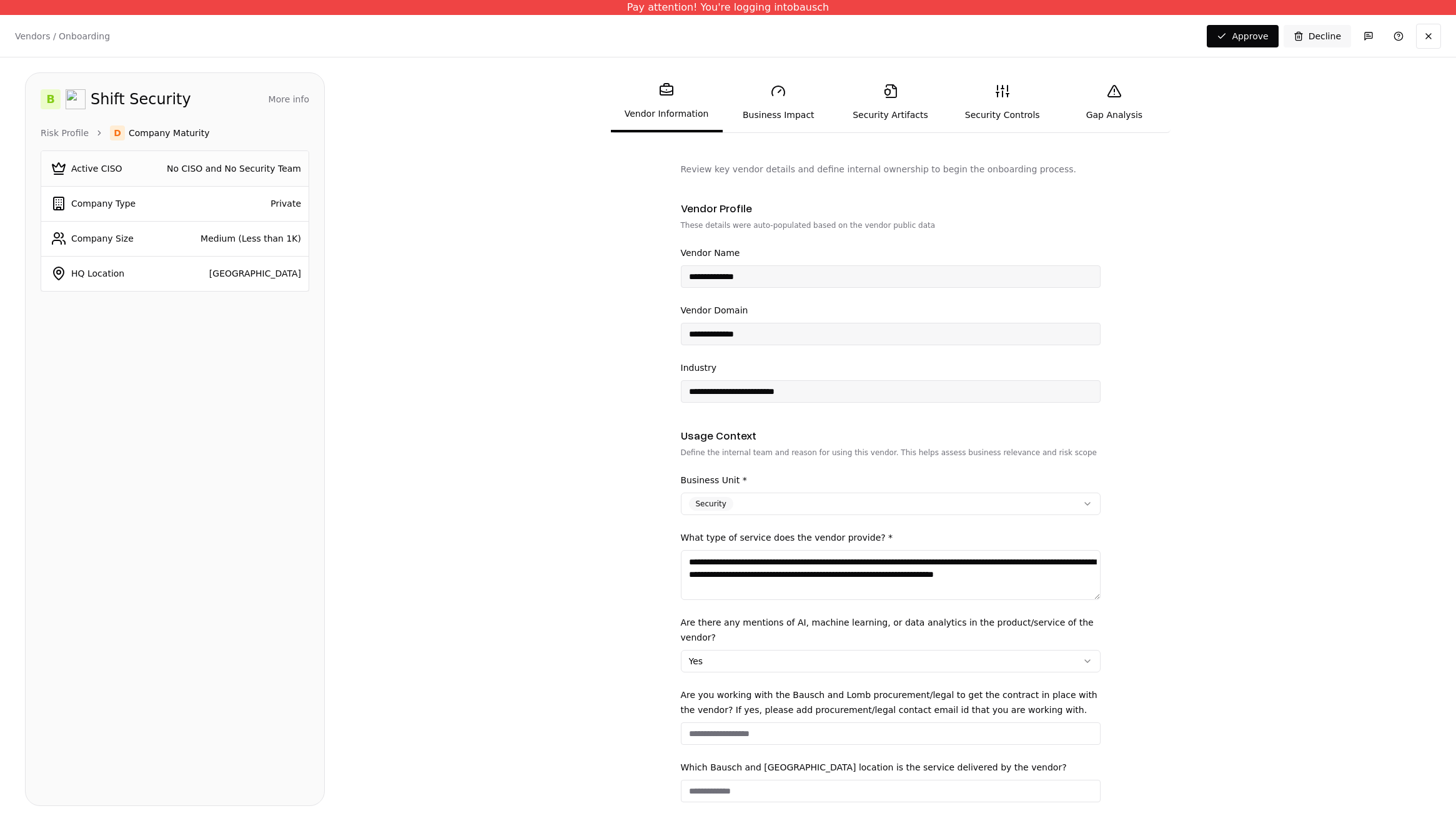
click at [233, 168] on div "No CISO and No Security Team" at bounding box center [230, 168] width 142 height 13
click at [90, 162] on div "Active CISO" at bounding box center [96, 168] width 51 height 13
click at [94, 137] on ol "Risk Profile D Company Maturity" at bounding box center [175, 133] width 269 height 15
click at [95, 132] on icon "breadcrumb" at bounding box center [99, 133] width 8 height 8
click at [95, 168] on div "Active CISO" at bounding box center [96, 168] width 51 height 13
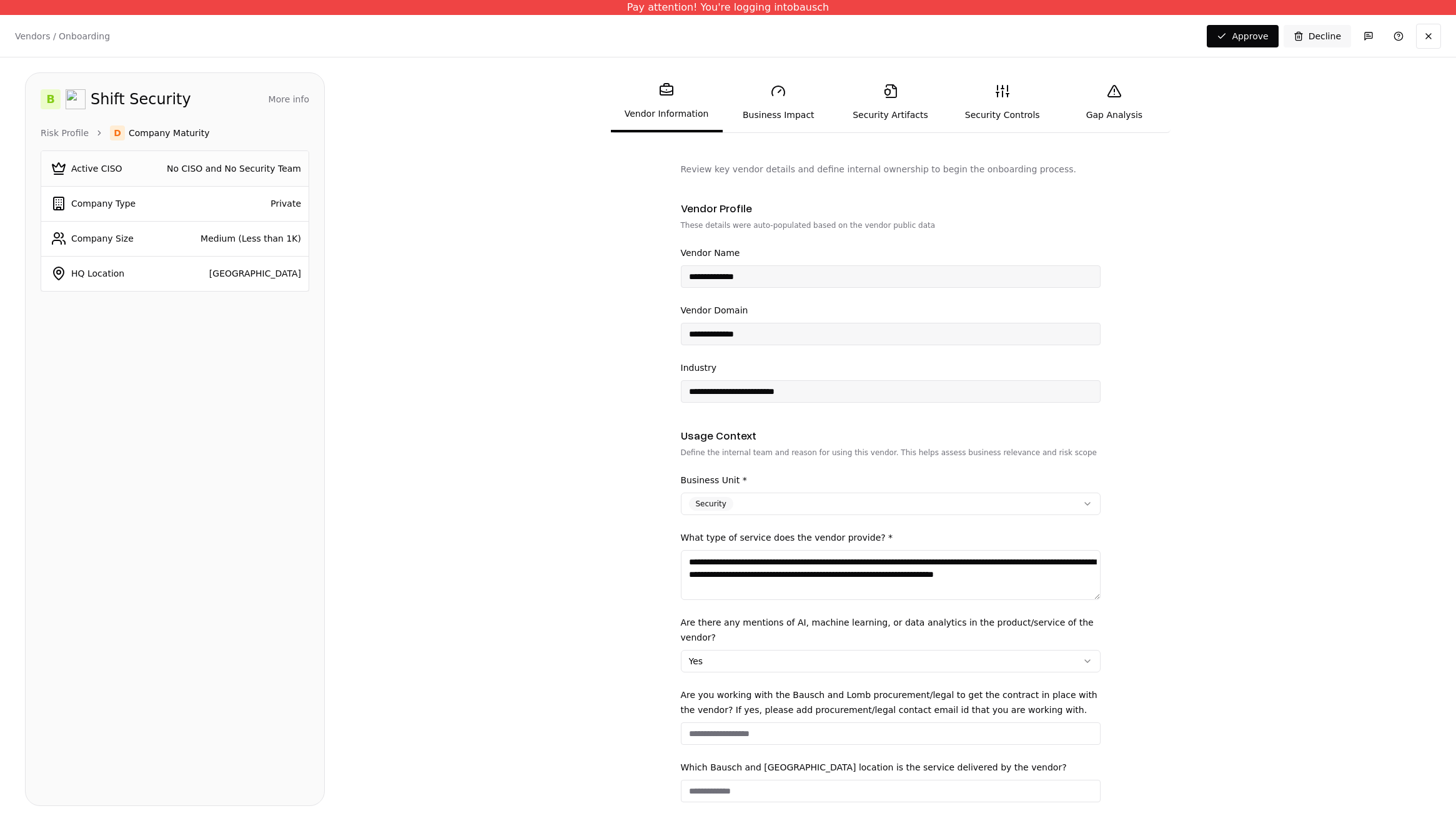
click at [228, 172] on div "No CISO and No Security Team" at bounding box center [230, 168] width 142 height 13
click at [82, 129] on link "Risk Profile" at bounding box center [64, 132] width 48 height 13
click at [199, 163] on div "D Company Maturity" at bounding box center [152, 169] width 203 height 15
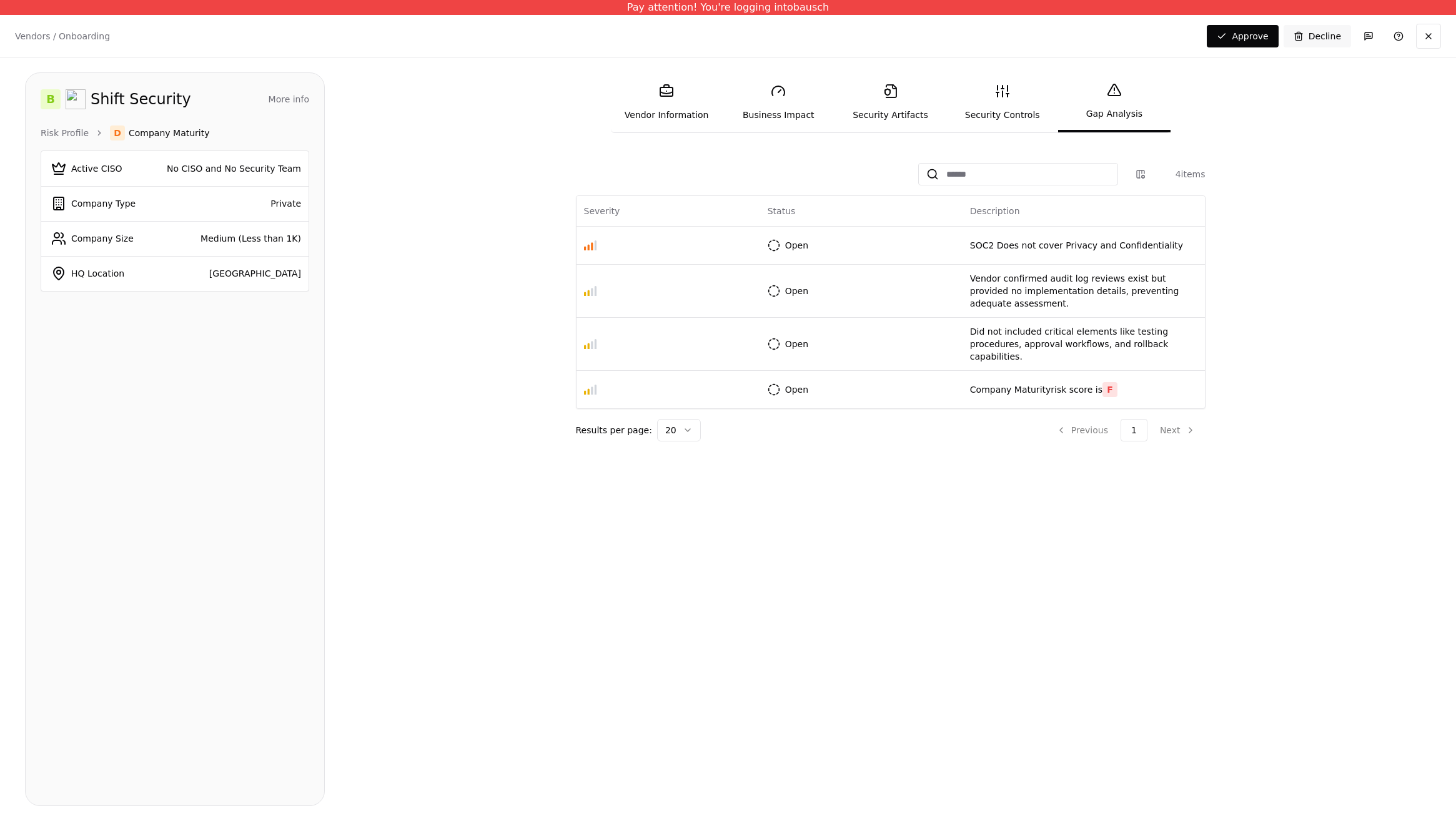
click at [39, 26] on div "Vendors / Onboarding Changes Saved Approve Decline" at bounding box center [728, 36] width 1456 height 42
click at [33, 34] on p "Vendors / Onboarding" at bounding box center [62, 36] width 95 height 13
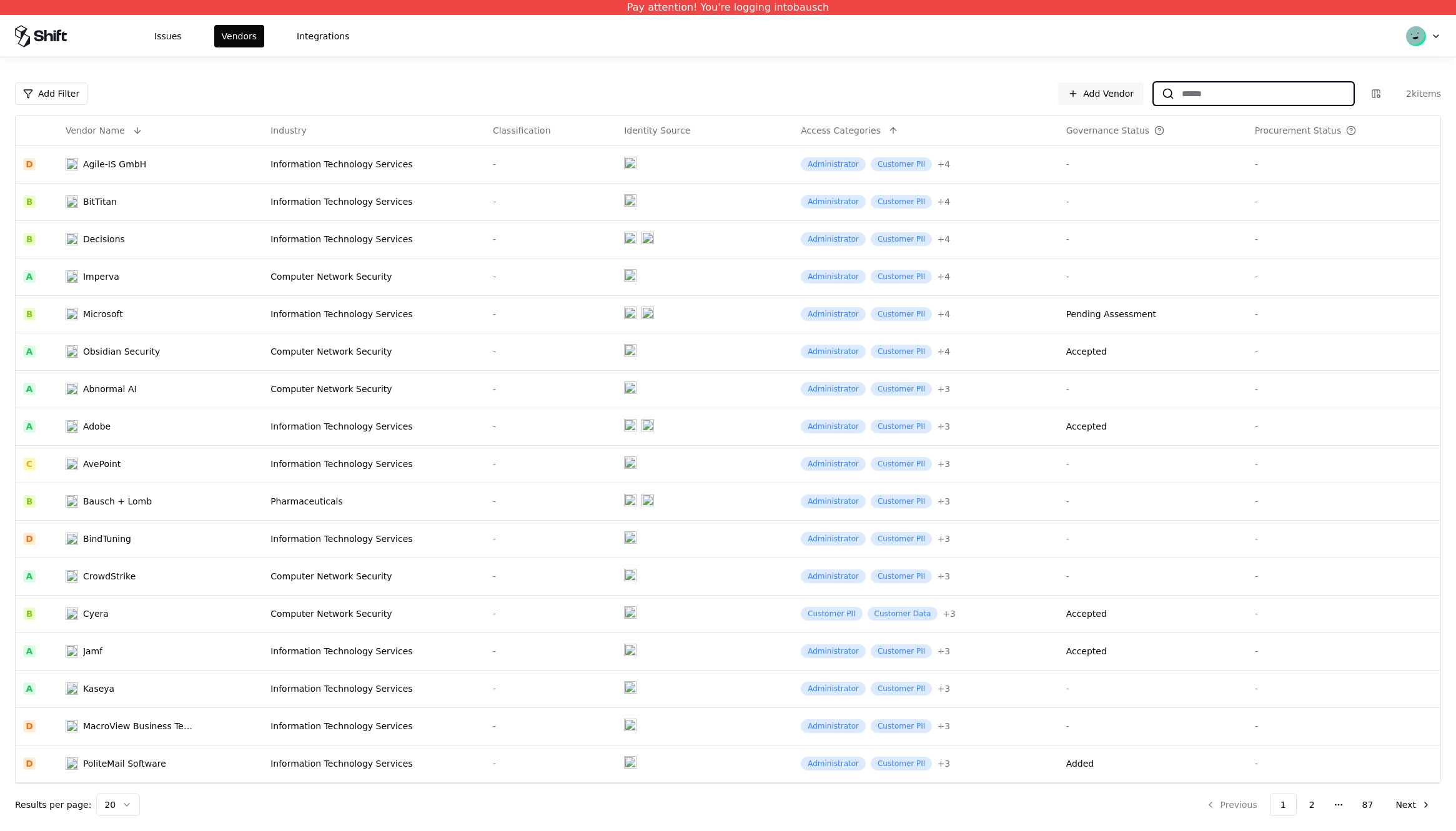
click at [1205, 100] on input at bounding box center [1263, 93] width 178 height 23
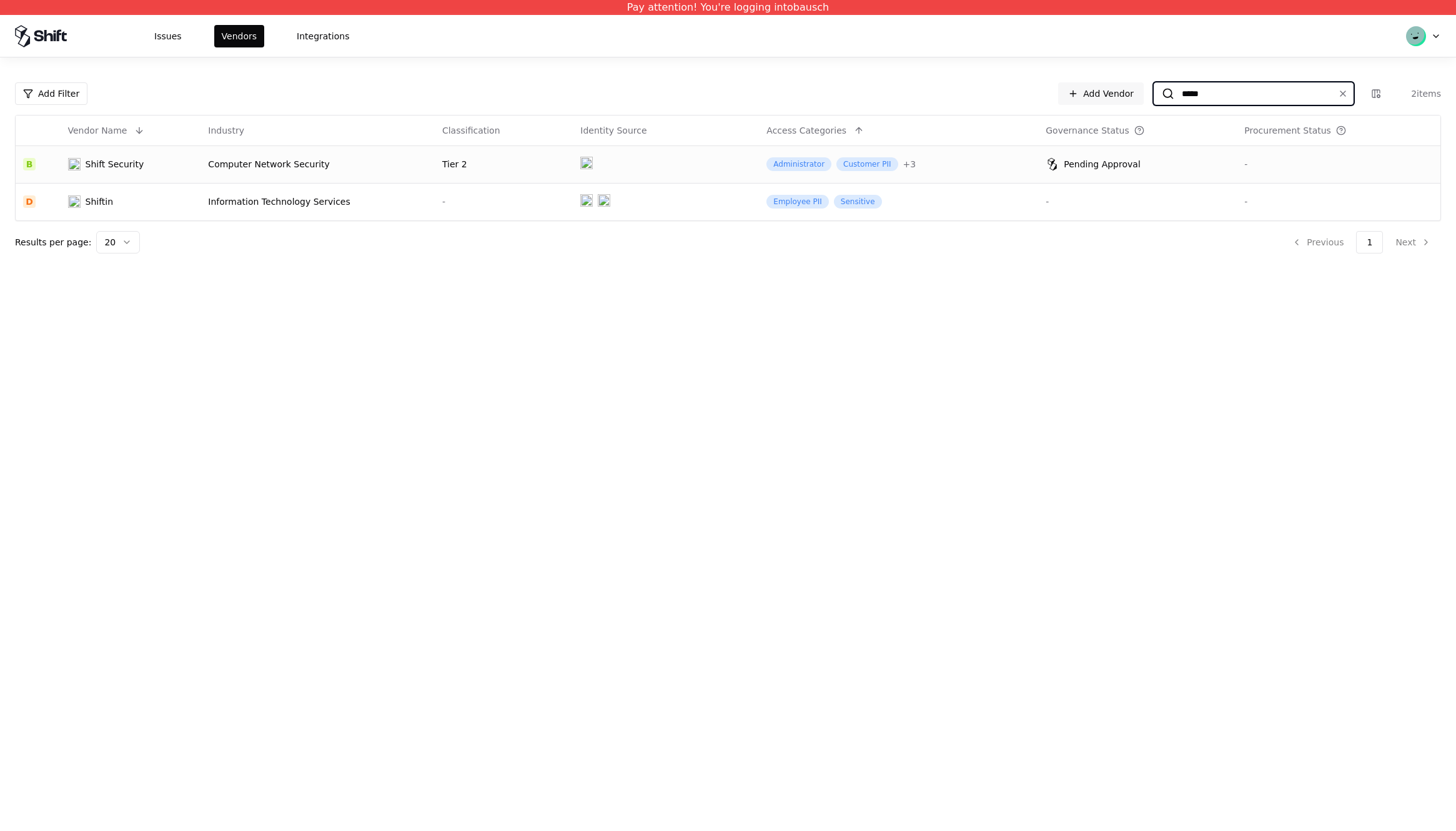
type input "*****"
click at [93, 166] on div "Shift Security" at bounding box center [115, 164] width 59 height 13
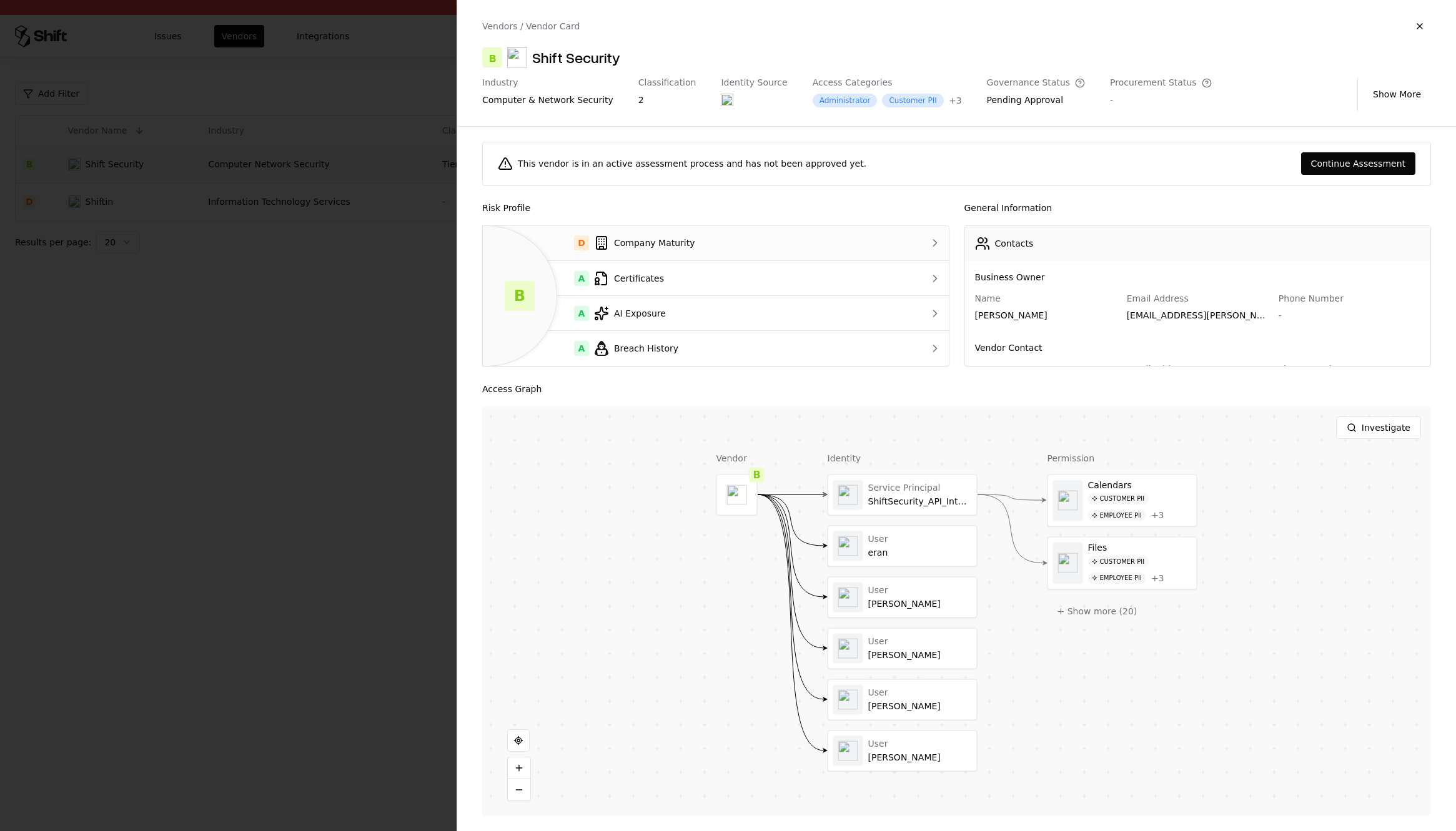
click at [853, 241] on div "D Company Maturity" at bounding box center [690, 243] width 394 height 15
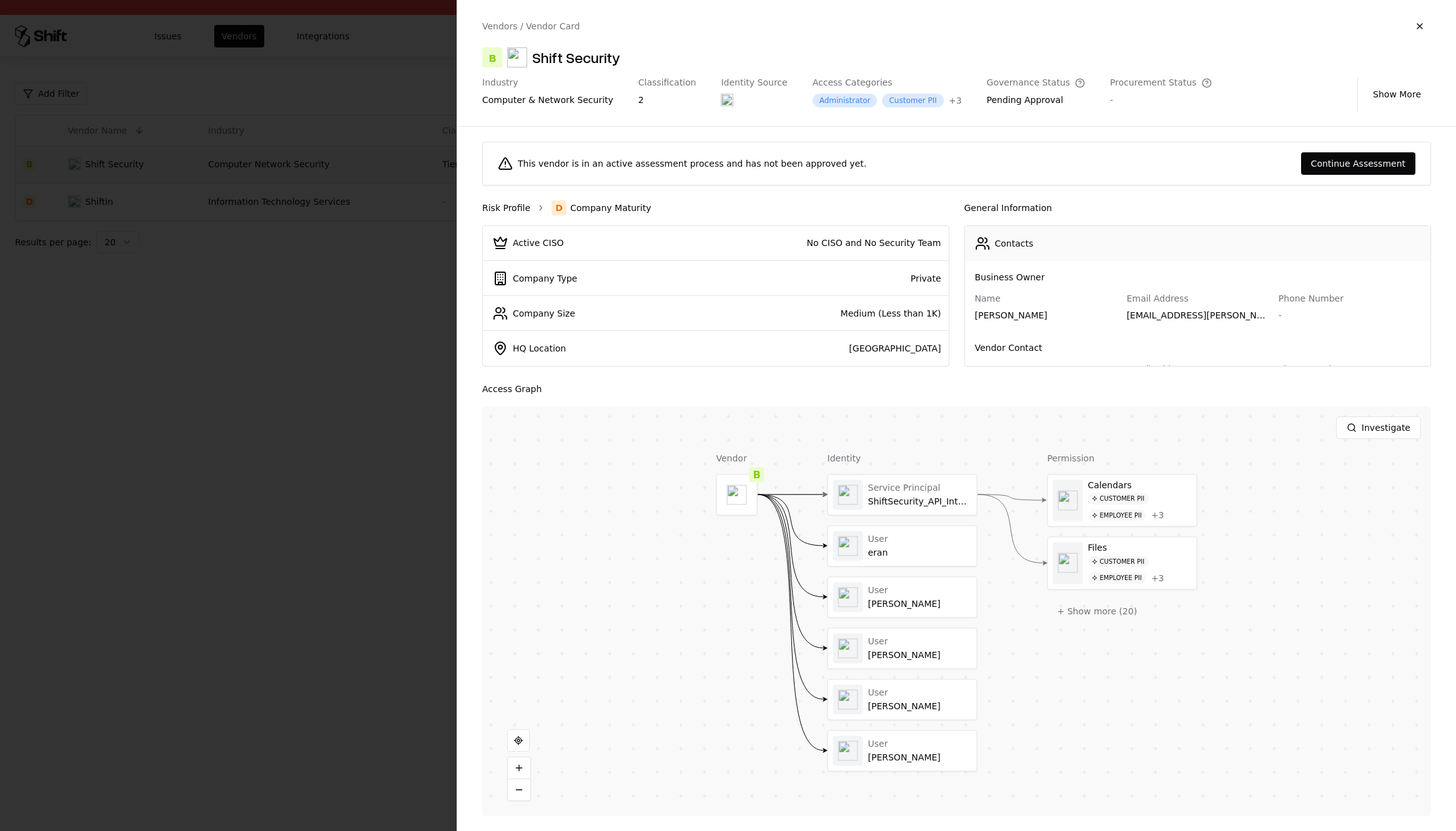
click at [521, 212] on link "Risk Profile" at bounding box center [506, 208] width 48 height 13
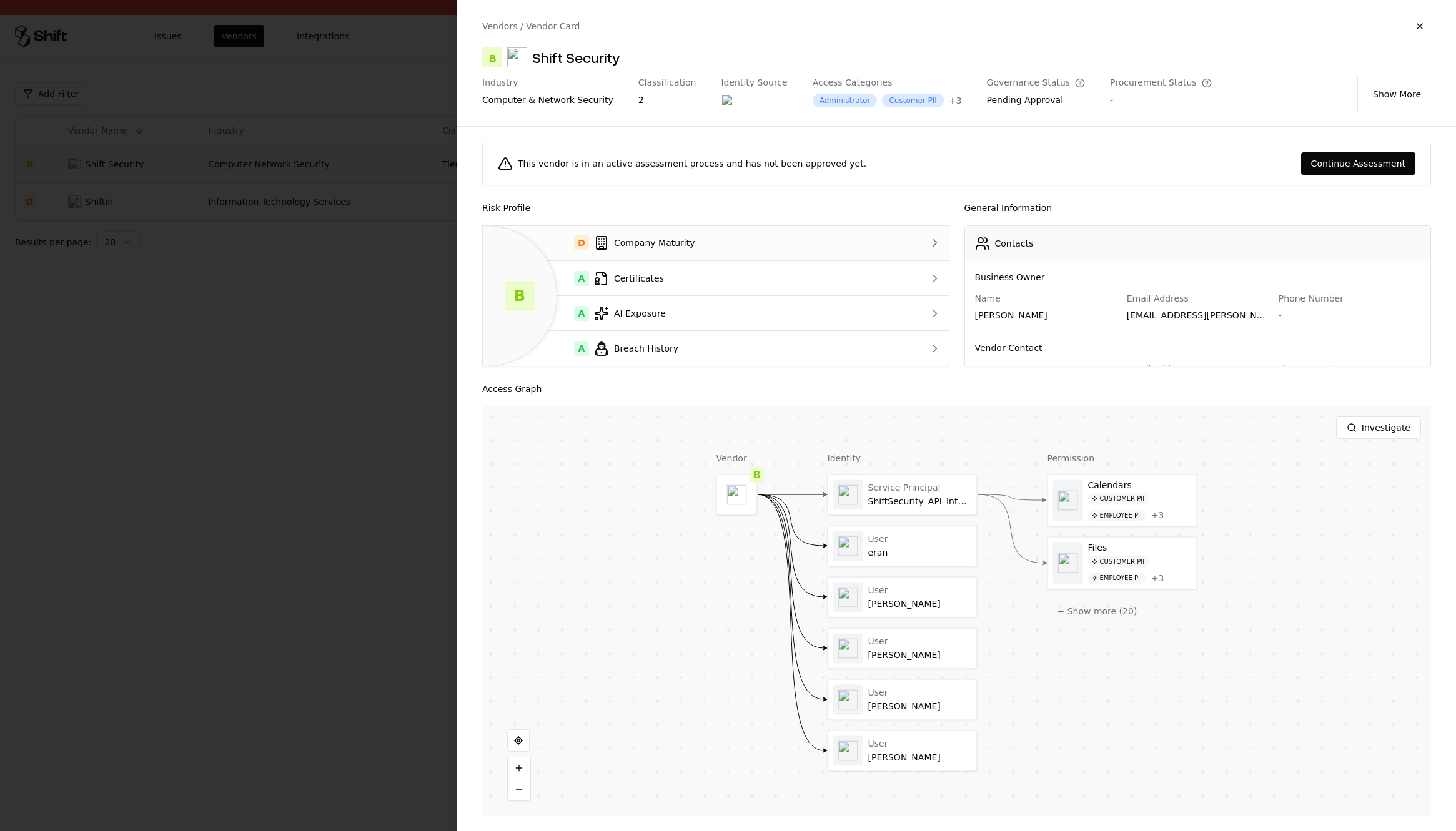
click at [734, 236] on div "D Company Maturity" at bounding box center [690, 243] width 394 height 15
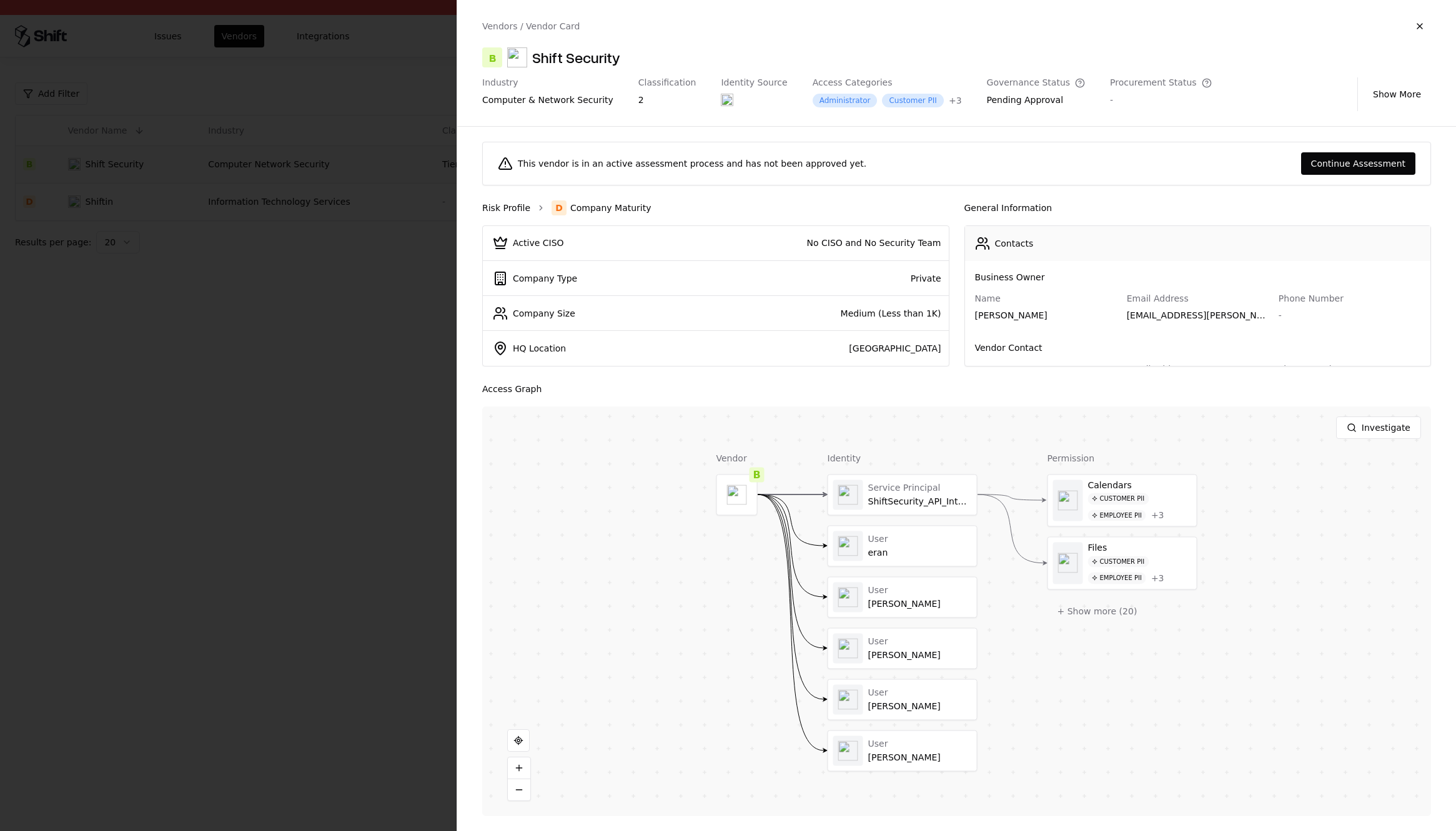
click at [502, 203] on link "Risk Profile" at bounding box center [506, 208] width 48 height 13
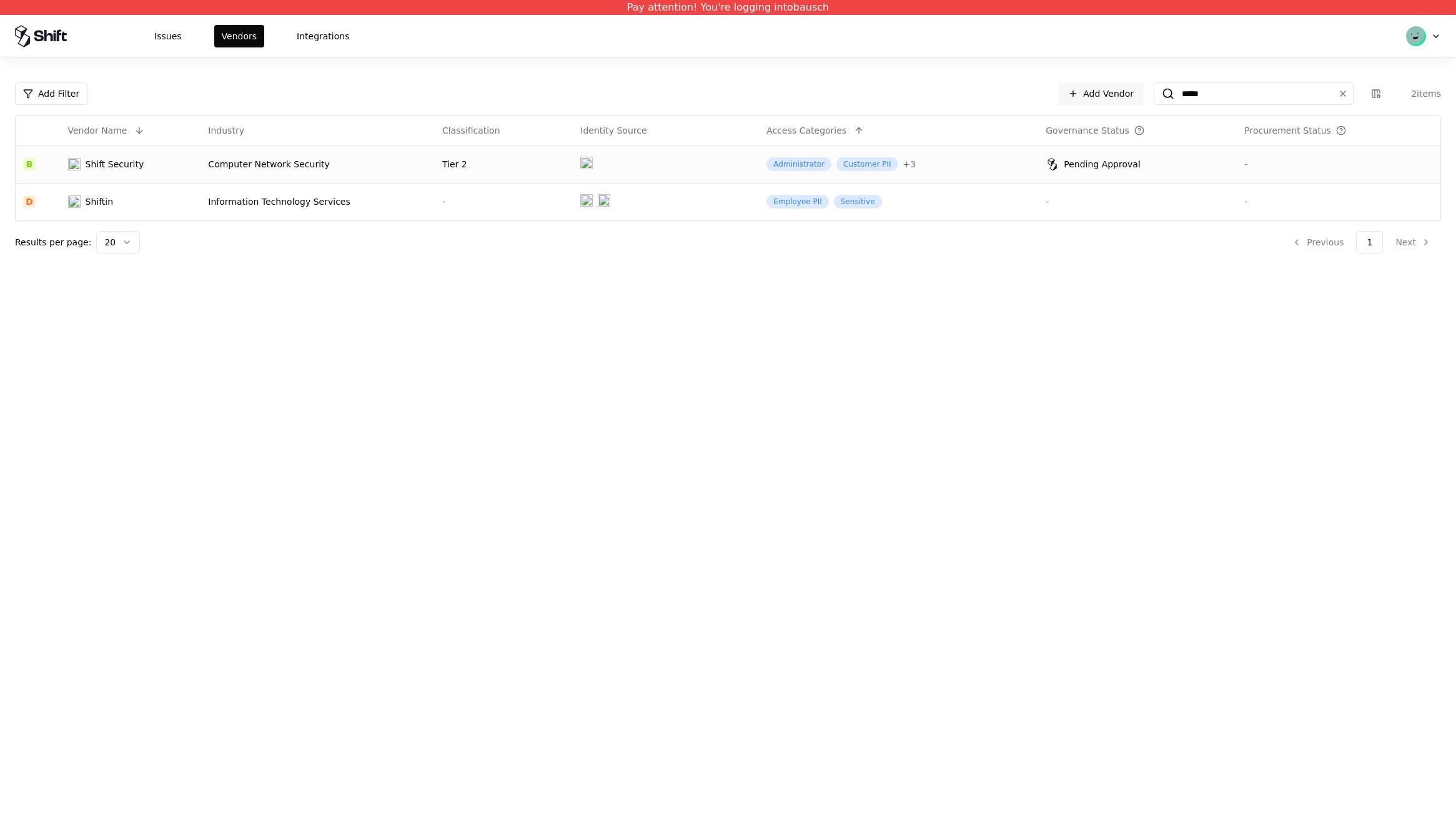
click at [136, 163] on div "Shift Security" at bounding box center [115, 164] width 59 height 13
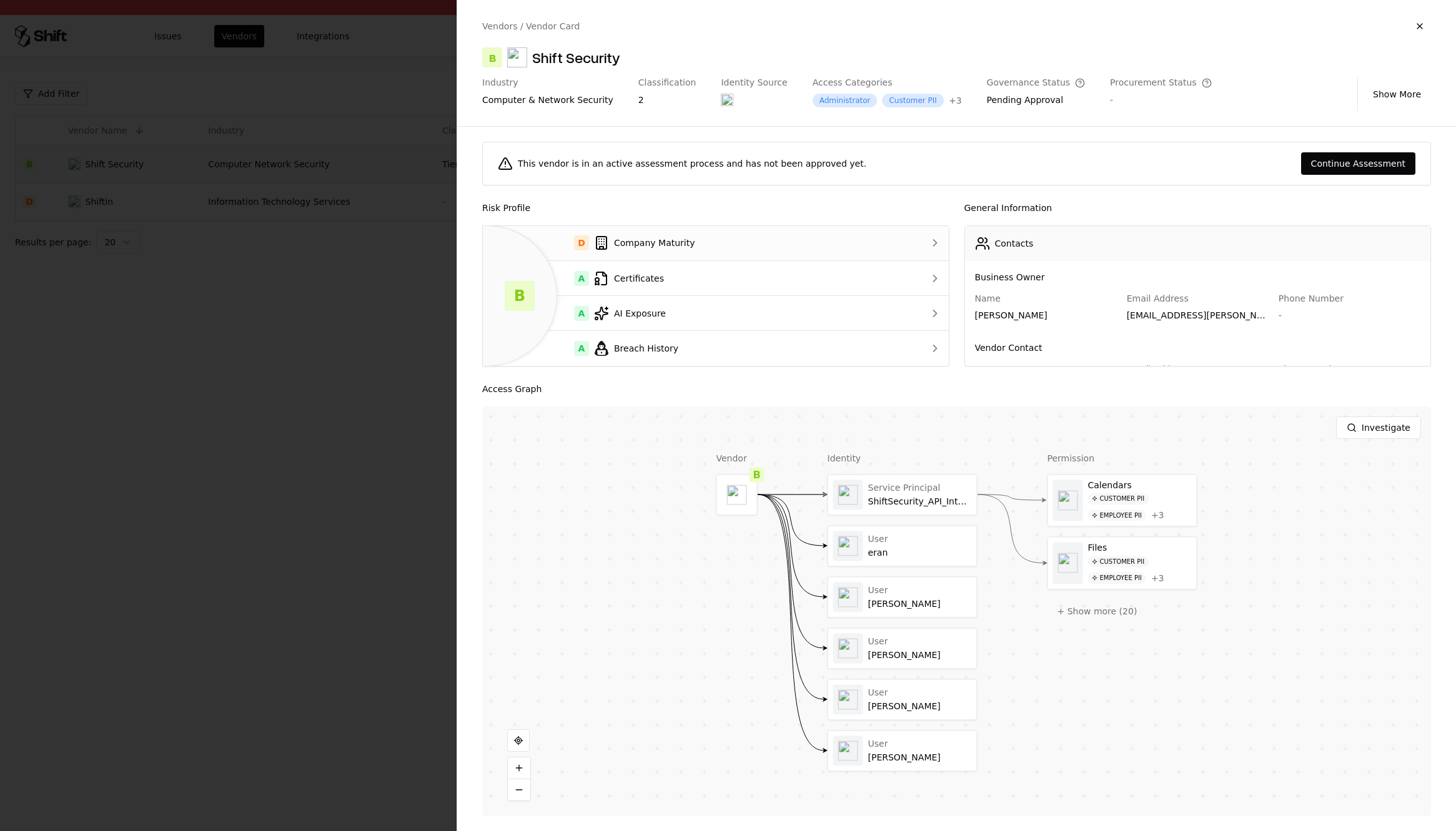
click at [675, 240] on div "D Company Maturity" at bounding box center [690, 243] width 394 height 15
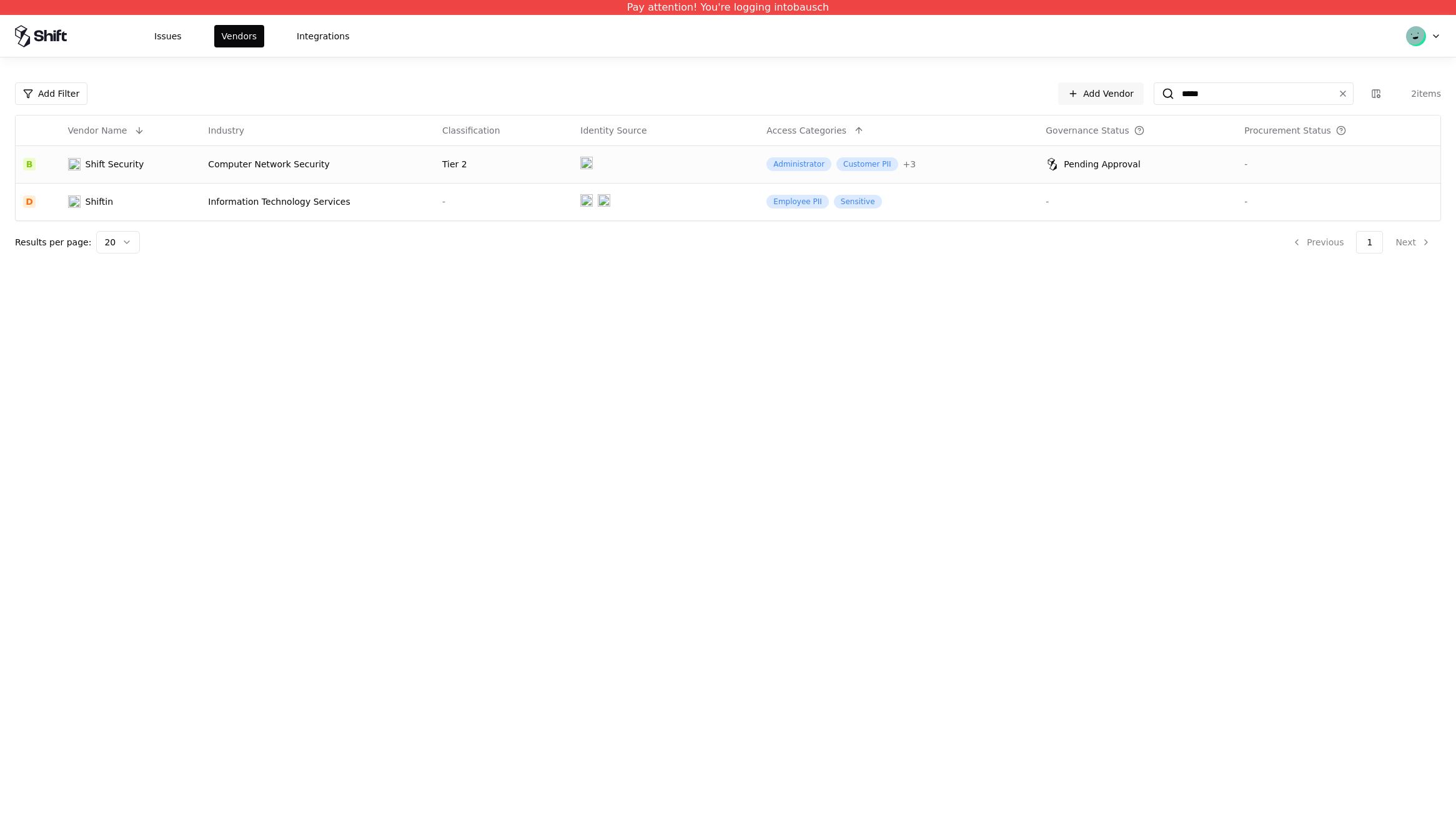
click at [135, 167] on div "Shift Security" at bounding box center [115, 164] width 59 height 13
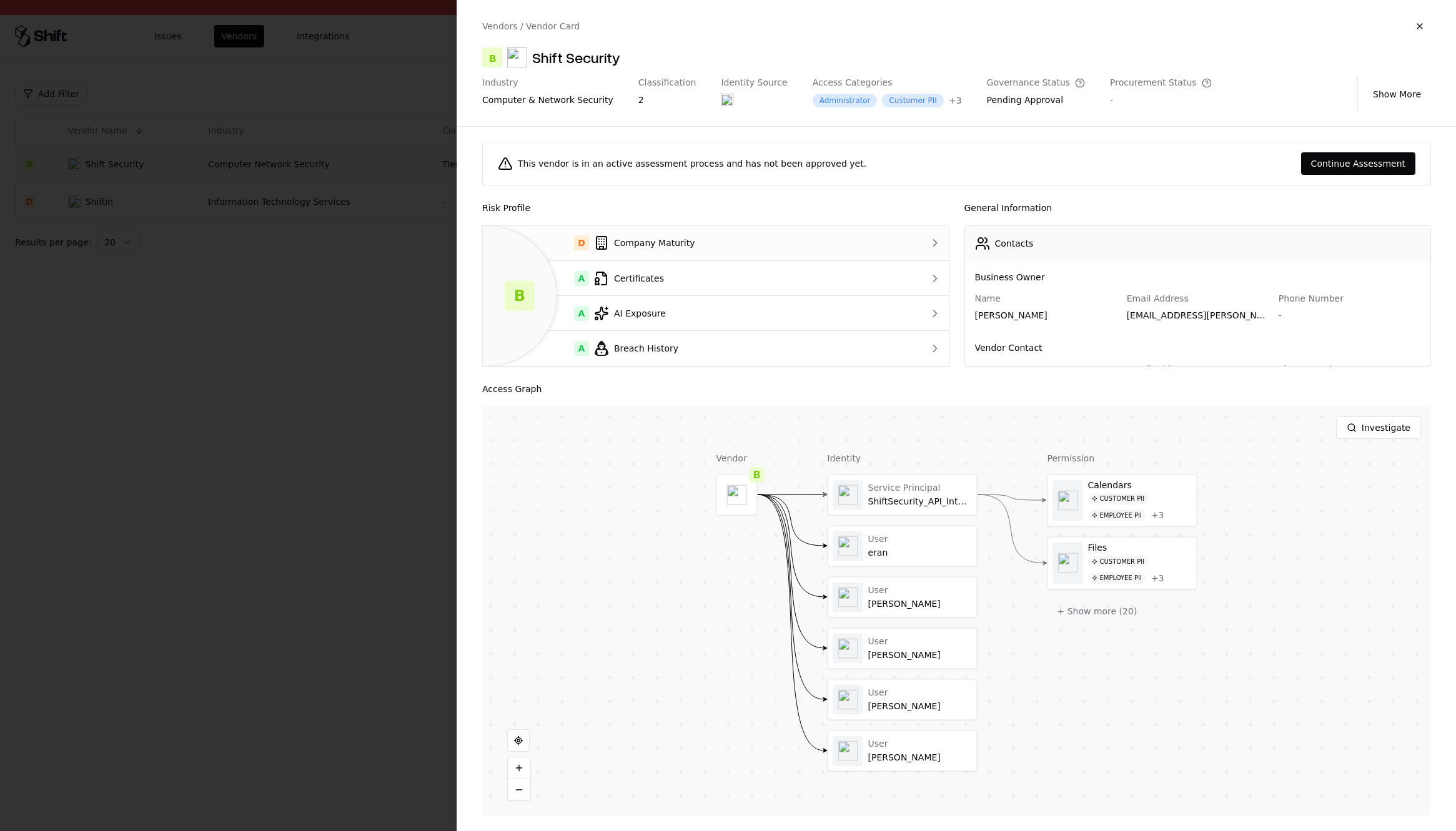
click at [789, 249] on div "D Company Maturity" at bounding box center [690, 243] width 394 height 15
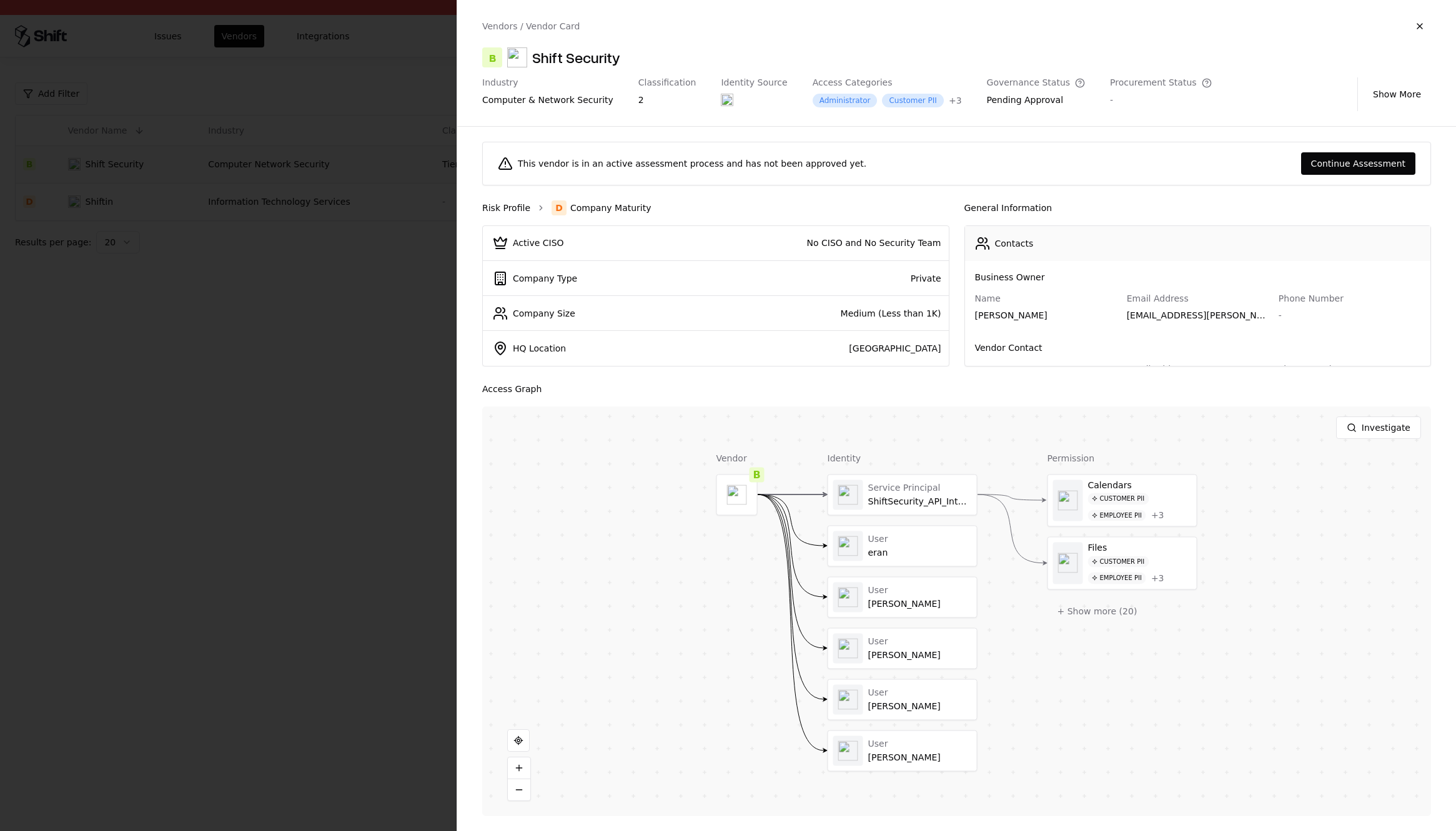
click at [517, 210] on link "Risk Profile" at bounding box center [506, 208] width 48 height 13
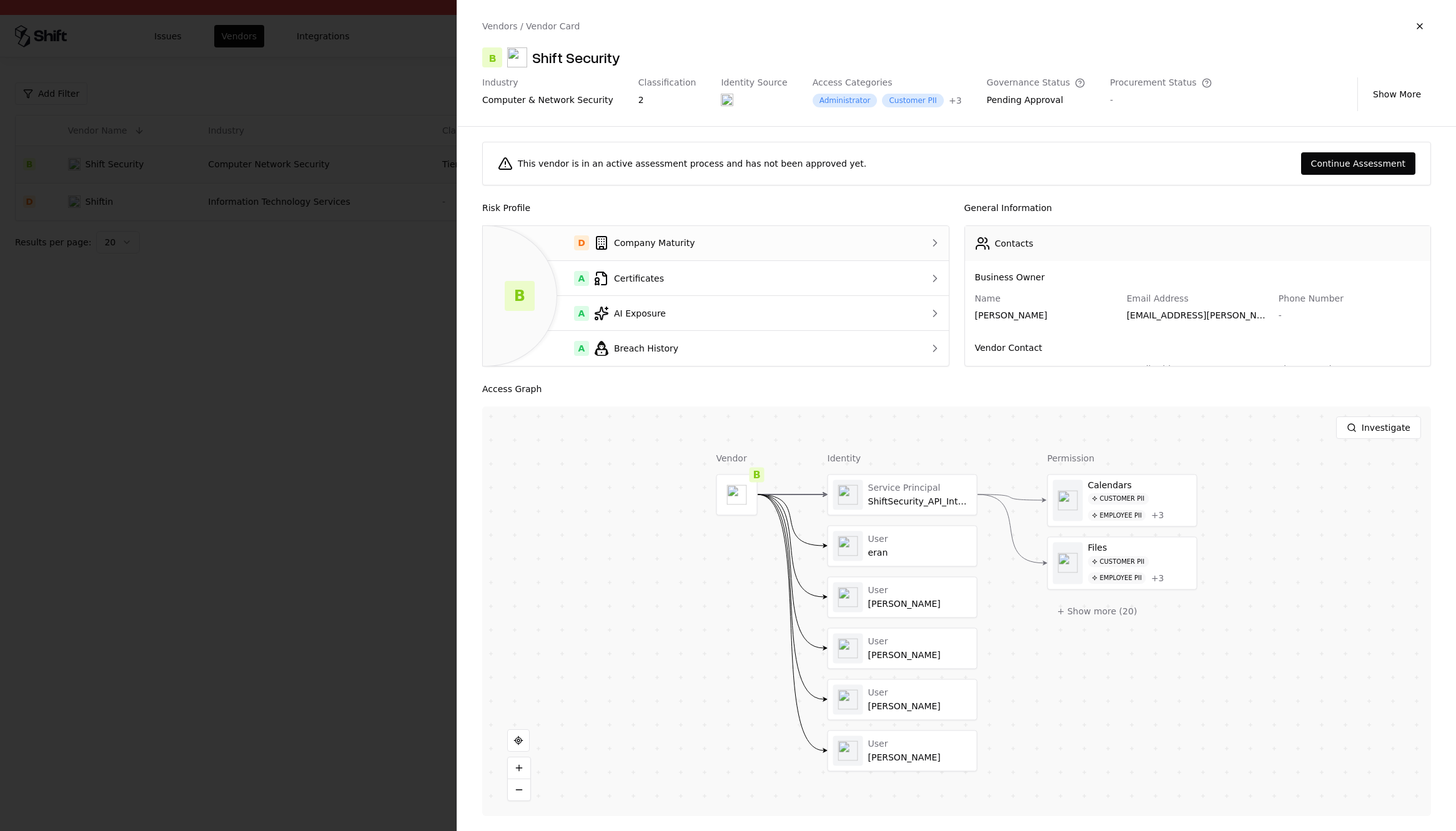
click at [924, 240] on div at bounding box center [922, 243] width 36 height 13
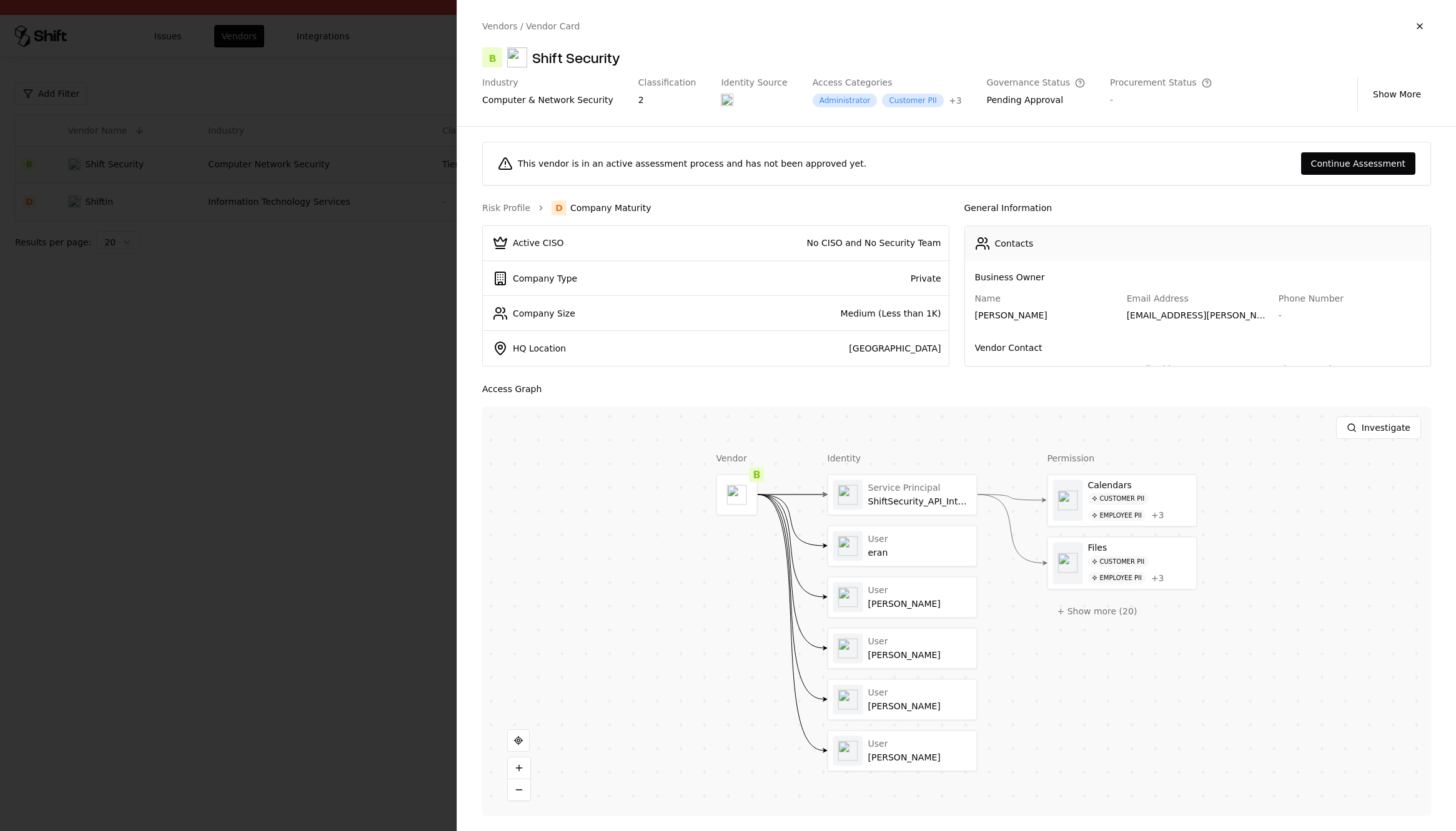
click at [537, 205] on icon "breadcrumb" at bounding box center [541, 208] width 8 height 8
click at [523, 205] on link "Risk Profile" at bounding box center [506, 208] width 48 height 13
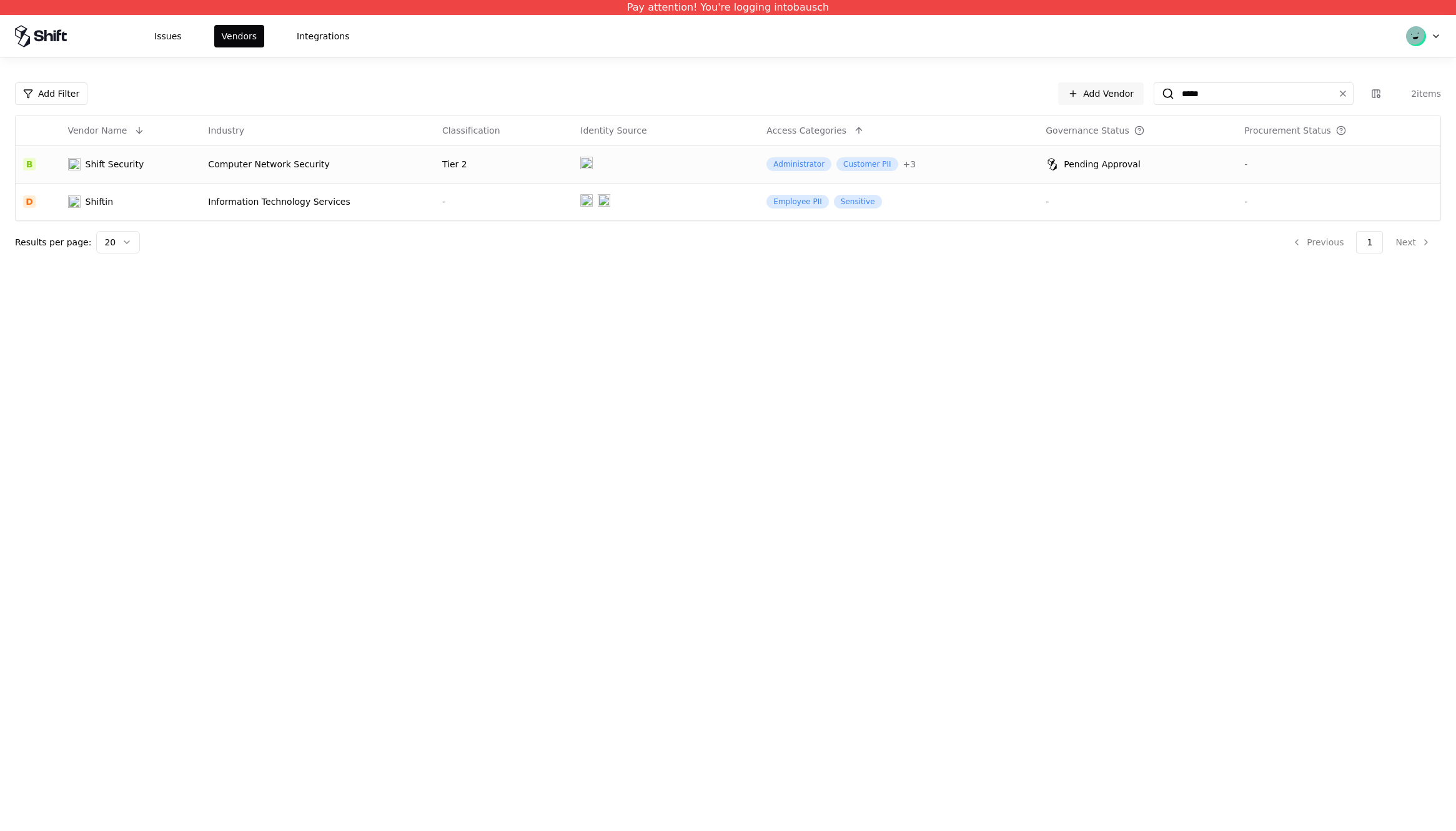
click at [132, 171] on td "Shift Security" at bounding box center [131, 164] width 141 height 38
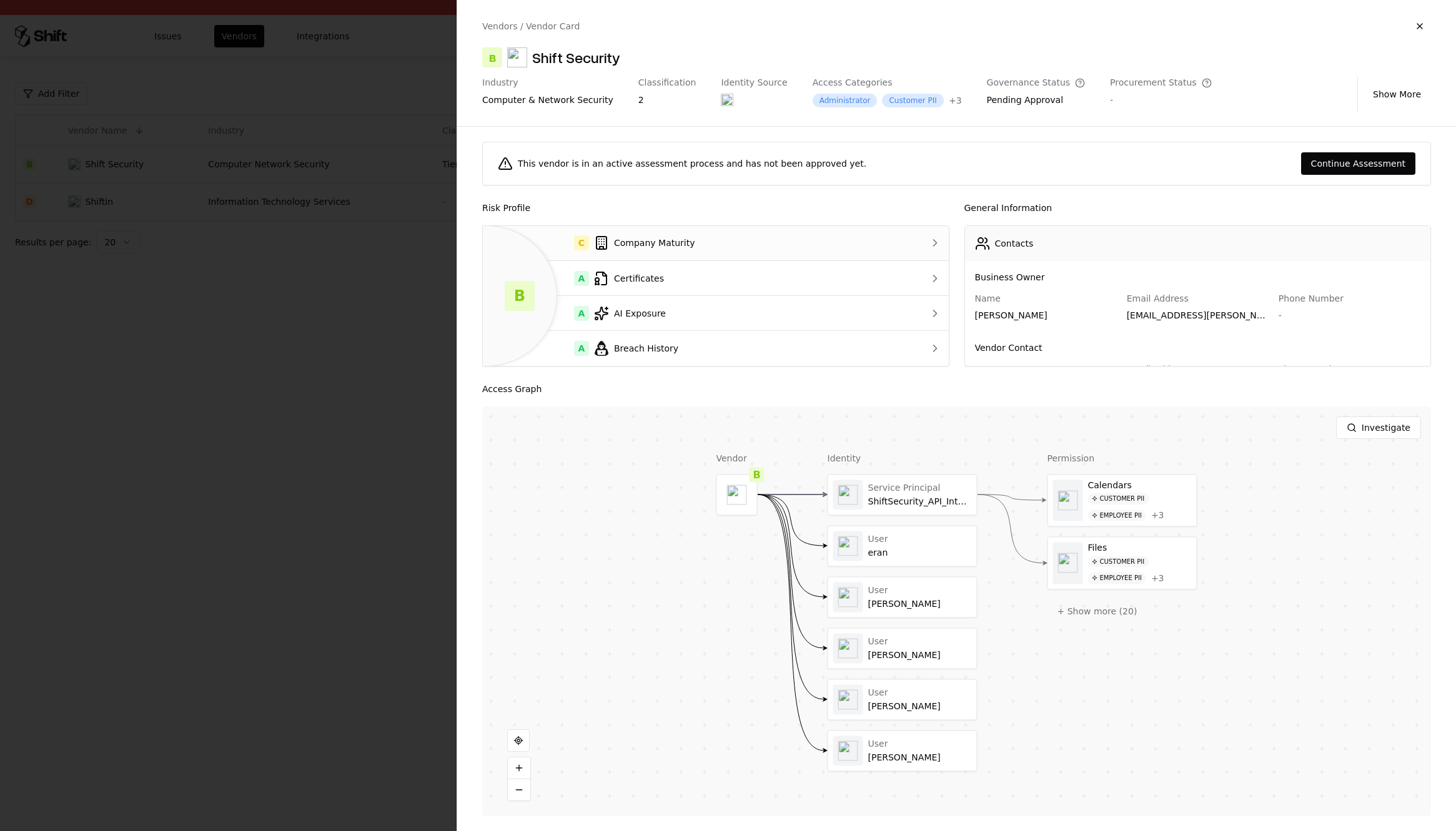
click at [918, 248] on div at bounding box center [922, 243] width 36 height 13
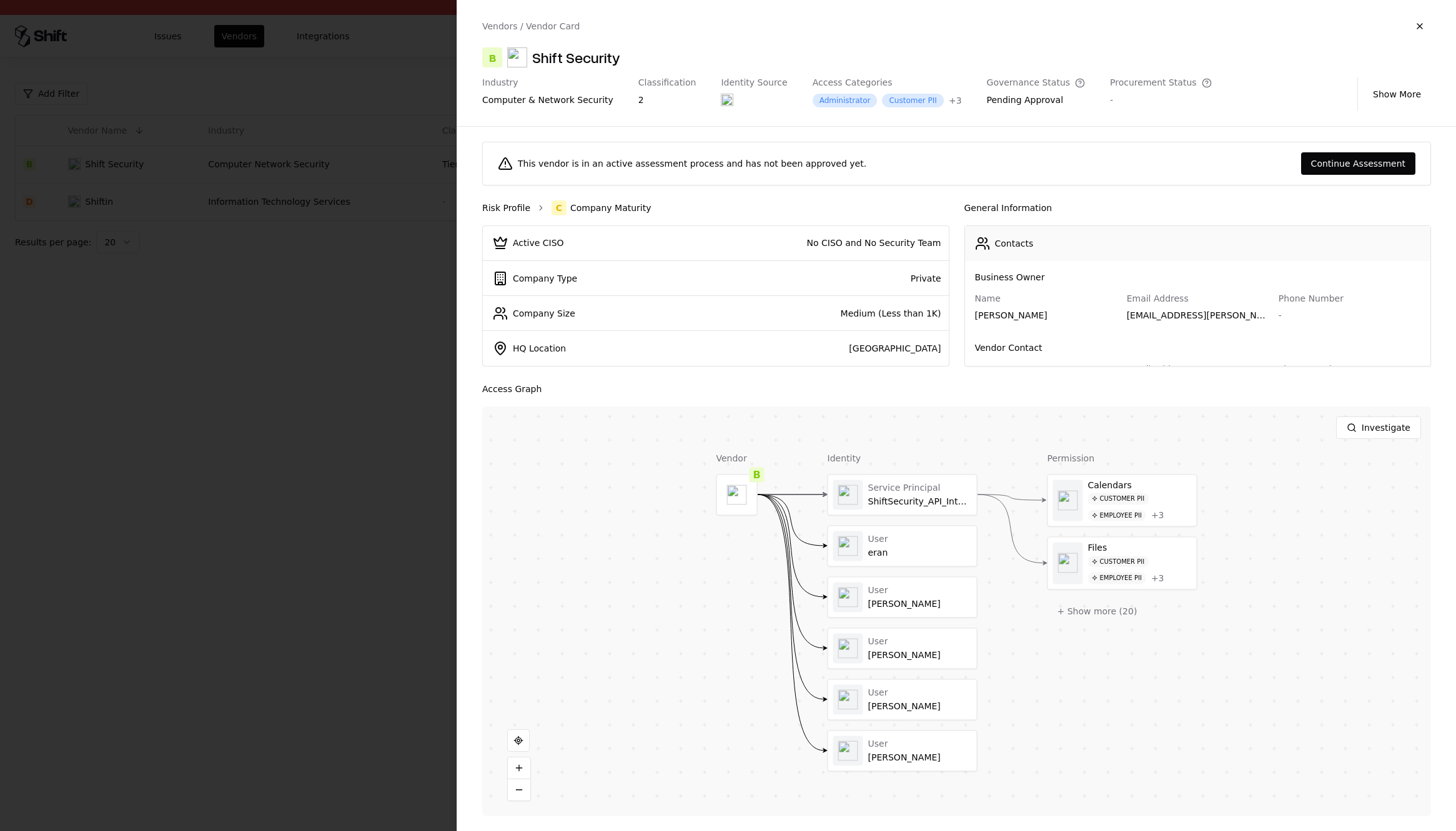
click at [498, 203] on link "Risk Profile" at bounding box center [506, 208] width 48 height 13
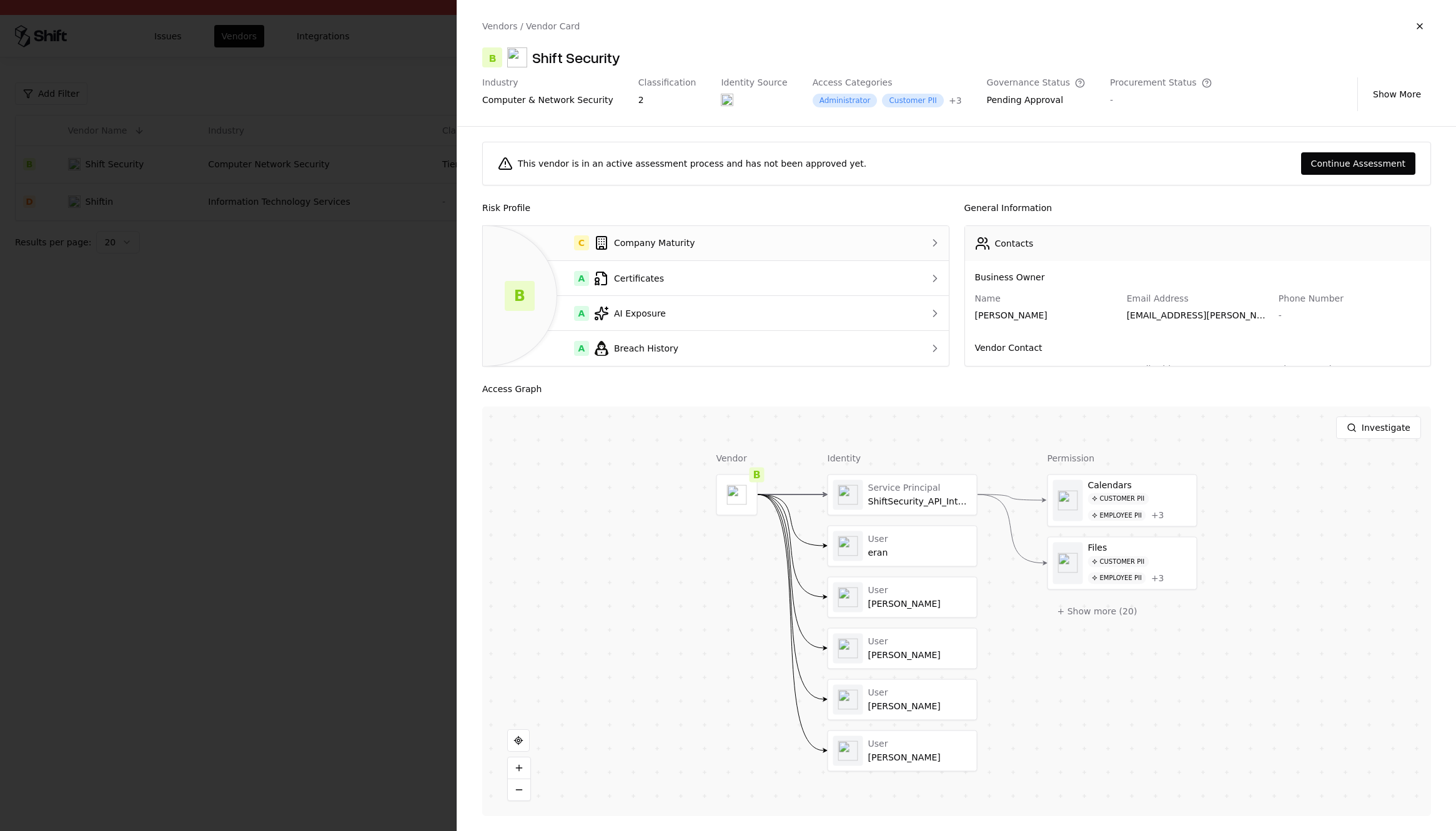
click at [748, 249] on div "C Company Maturity" at bounding box center [690, 243] width 394 height 15
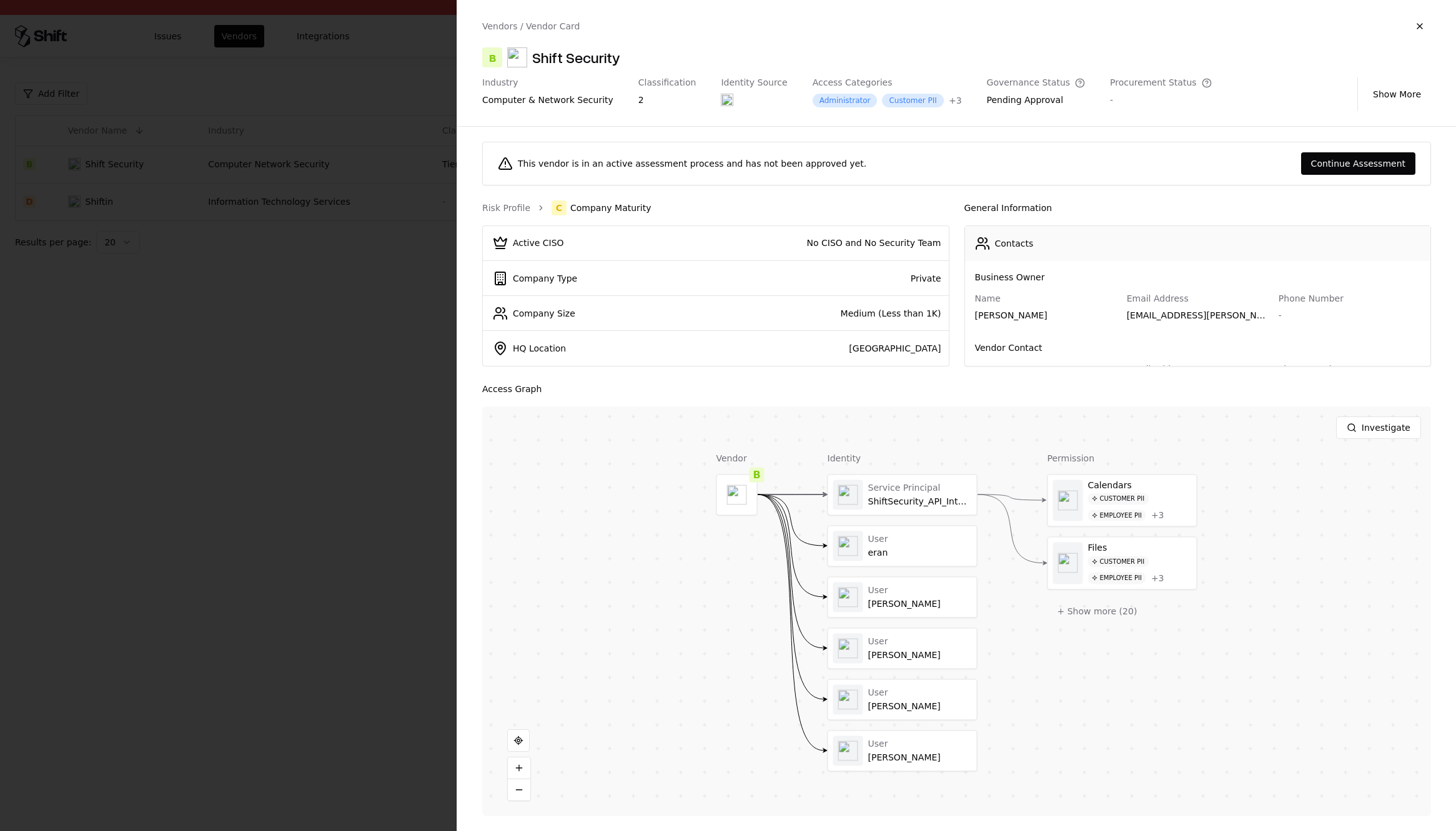
click at [658, 382] on div "Access Graph" at bounding box center [956, 389] width 949 height 15
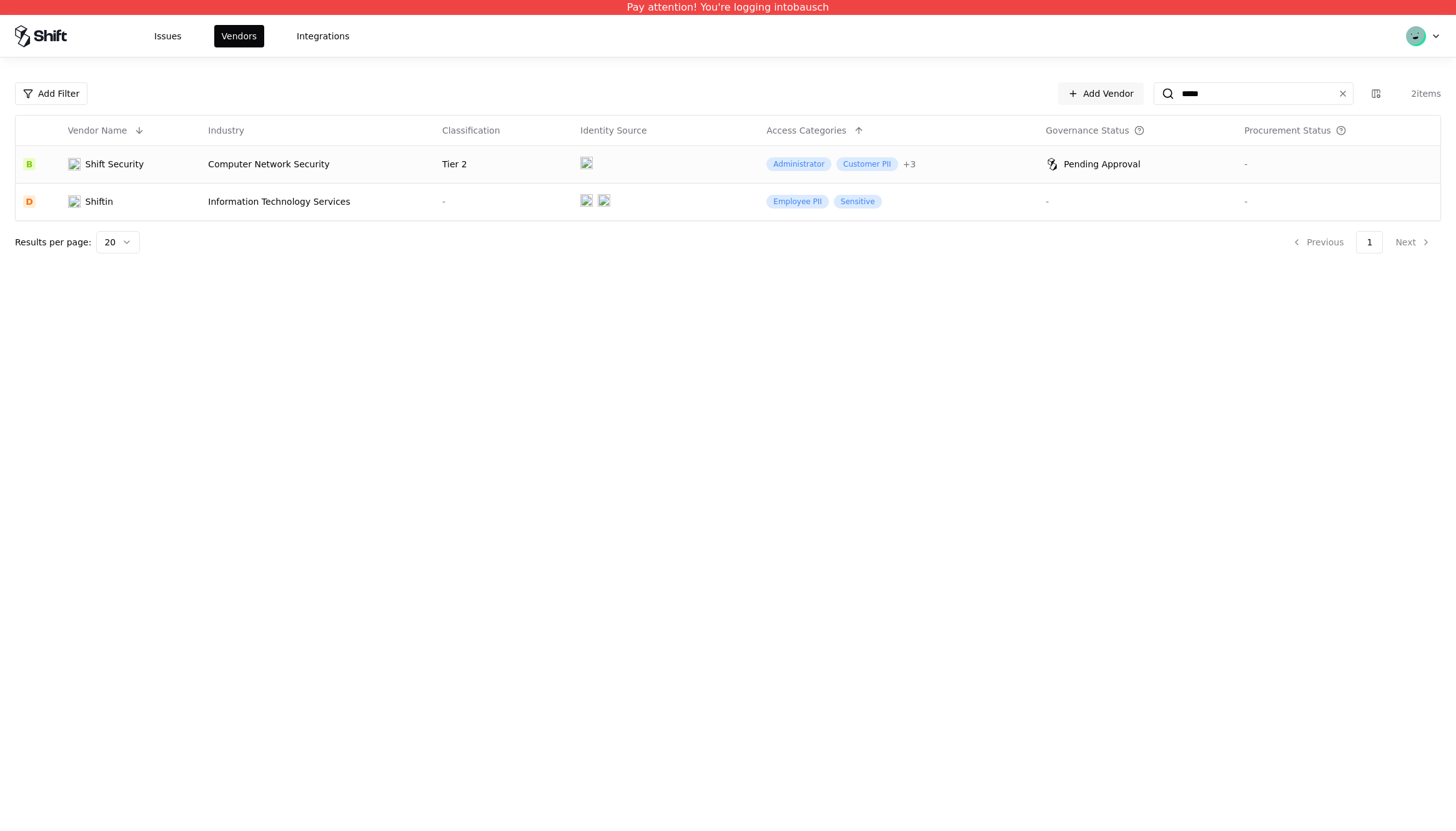
click at [107, 151] on td "Shift Security" at bounding box center [131, 164] width 141 height 38
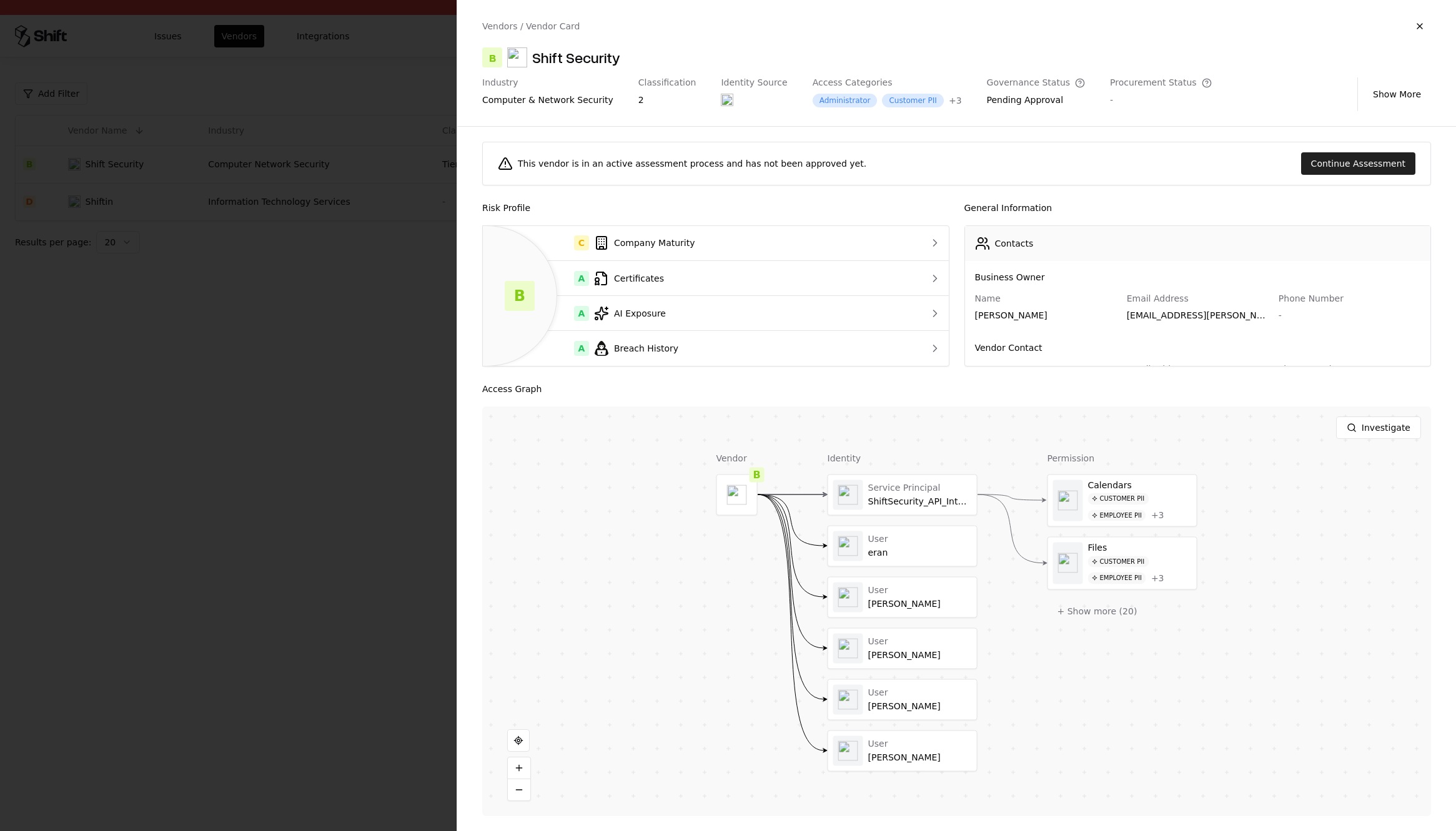
click at [1378, 161] on button "Continue Assessment" at bounding box center [1358, 163] width 115 height 23
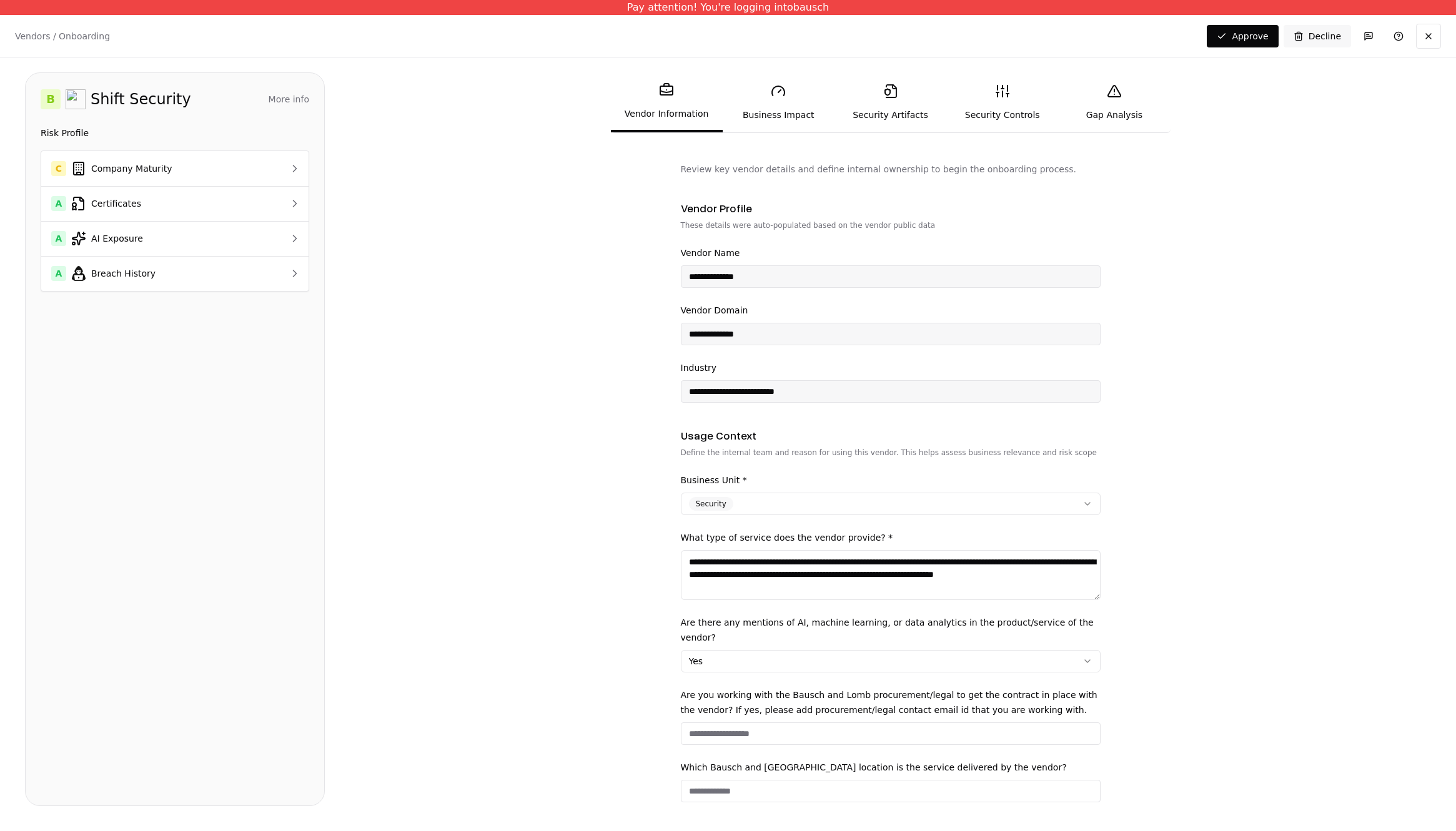
click at [1109, 104] on link "Gap Analysis" at bounding box center [1114, 102] width 112 height 58
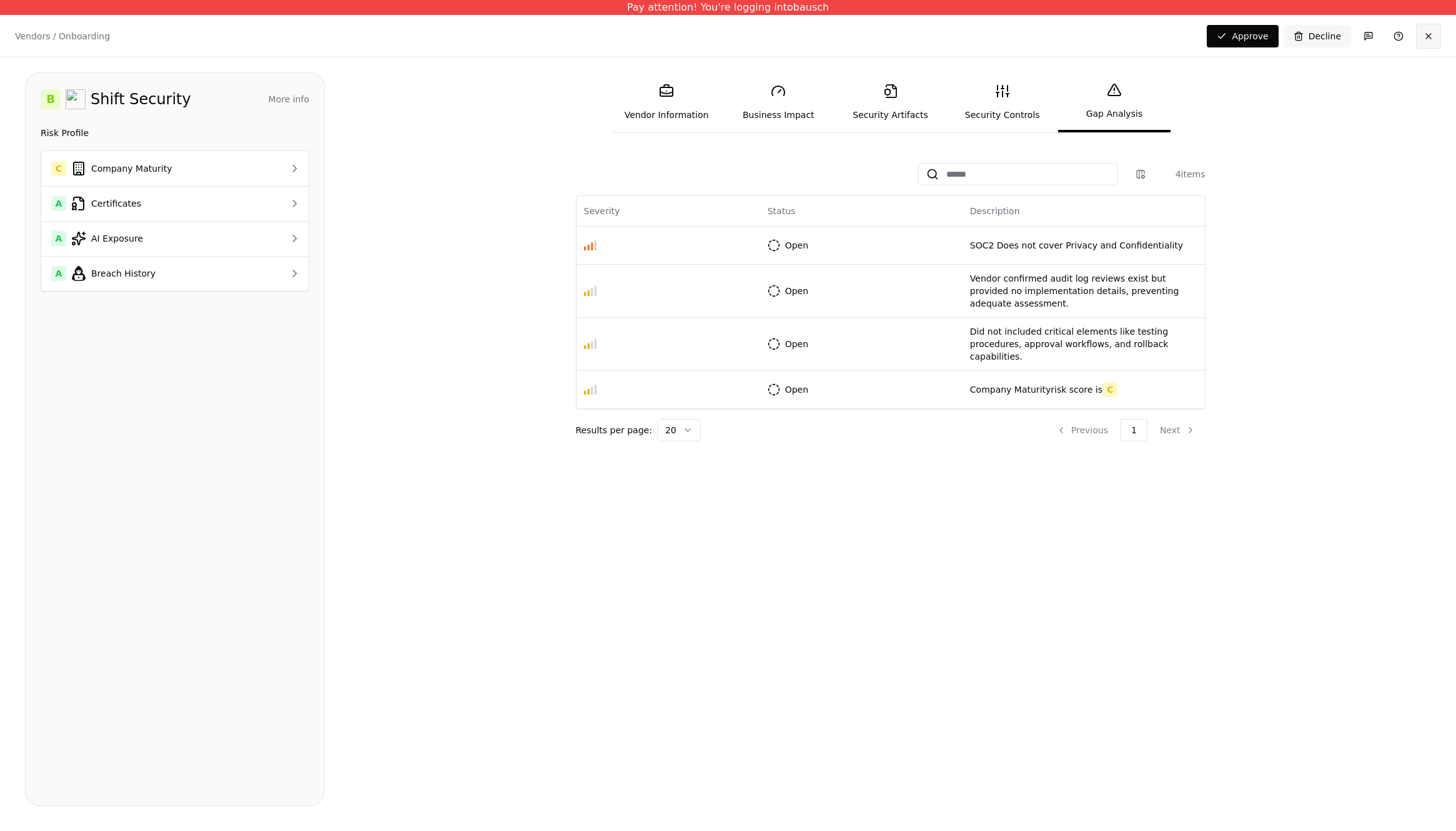
click at [1434, 31] on button at bounding box center [1429, 36] width 25 height 25
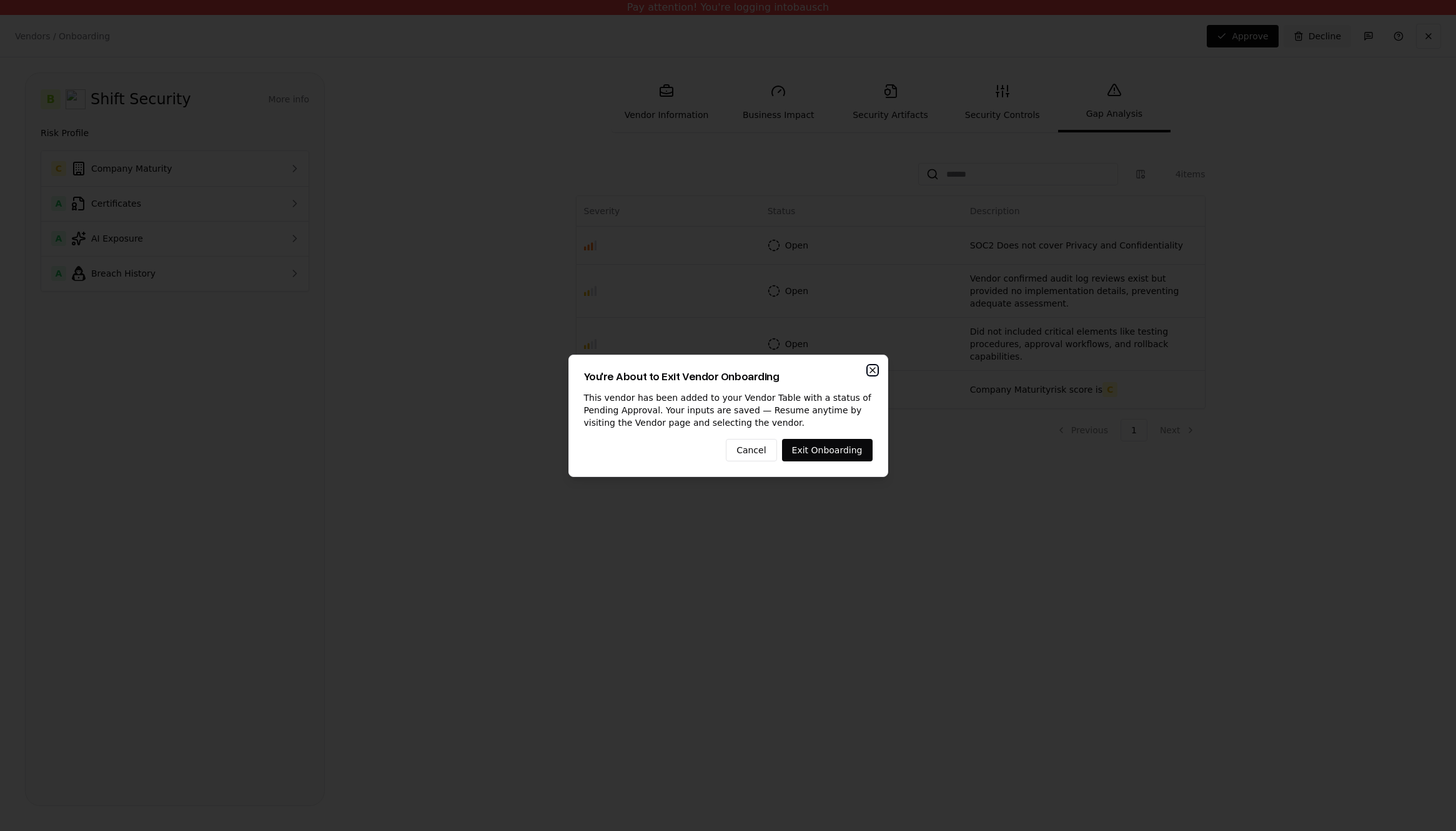
click at [867, 369] on icon "button" at bounding box center [872, 371] width 10 height 10
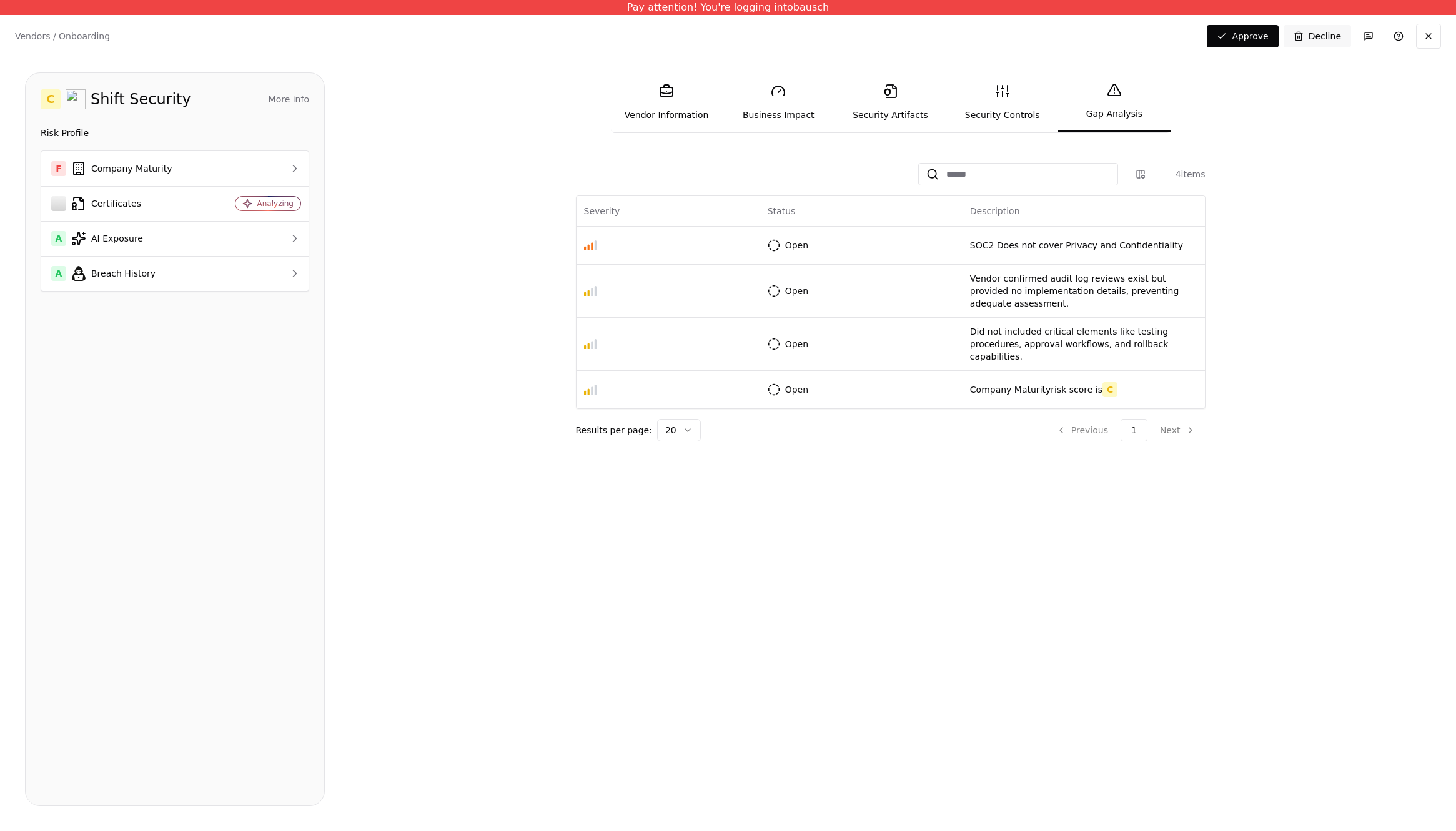
click at [289, 526] on div "C Shift Security More info Domain shift.security Industry computer & network se…" at bounding box center [175, 439] width 300 height 734
click at [183, 168] on div "A Company Maturity" at bounding box center [126, 169] width 149 height 15
click at [73, 127] on link "Risk Profile" at bounding box center [64, 132] width 48 height 13
click at [138, 187] on td "Certificates" at bounding box center [126, 203] width 169 height 35
click at [136, 238] on div "A AI Exposure" at bounding box center [126, 239] width 149 height 15
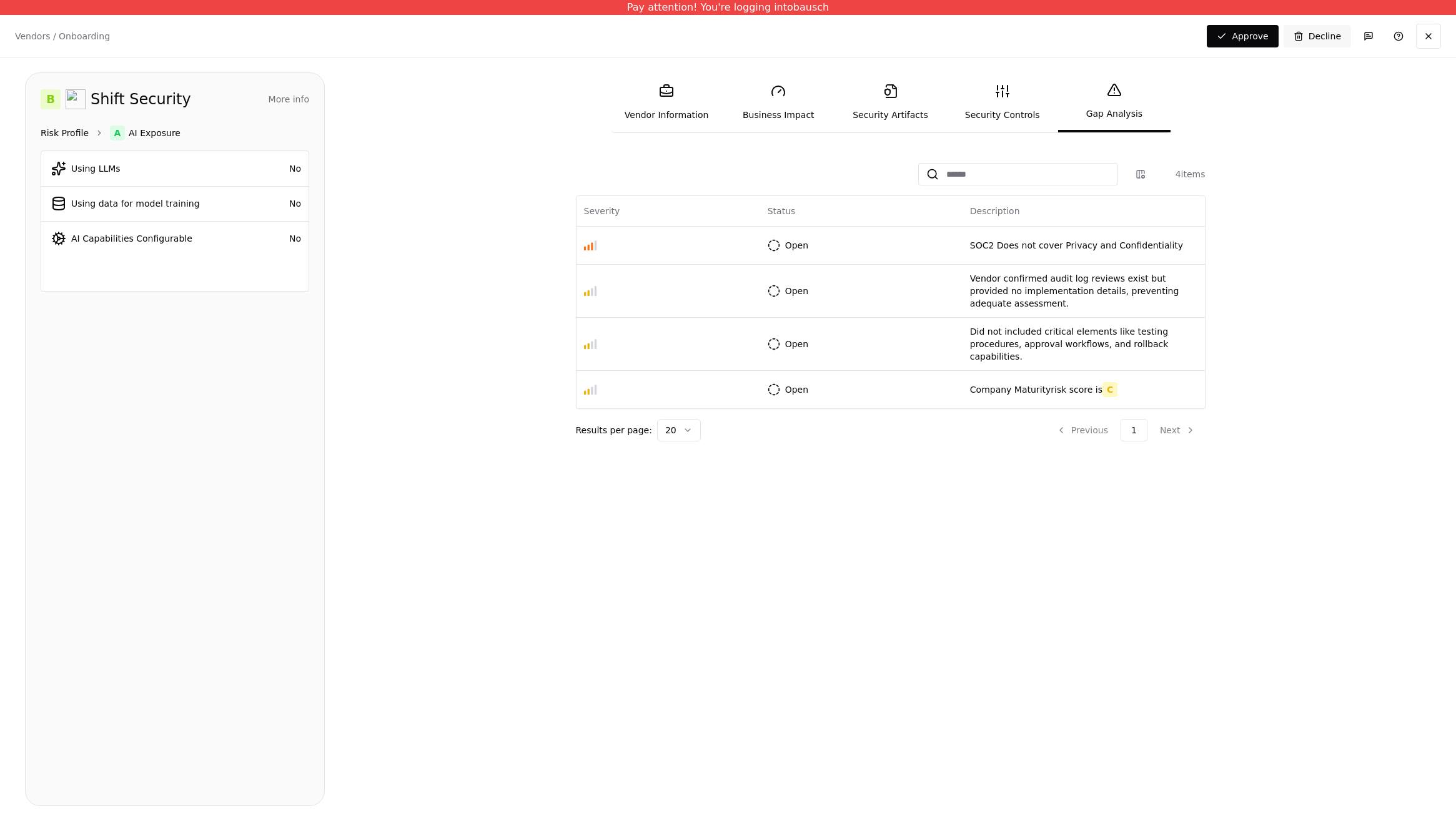
click at [60, 132] on link "Risk Profile" at bounding box center [64, 132] width 48 height 13
click at [87, 174] on div "A Company Maturity" at bounding box center [126, 169] width 149 height 15
click at [67, 130] on link "Risk Profile" at bounding box center [64, 132] width 48 height 13
click at [139, 198] on div "Certificates" at bounding box center [126, 203] width 149 height 15
click at [137, 207] on div "Certificates" at bounding box center [126, 203] width 149 height 15
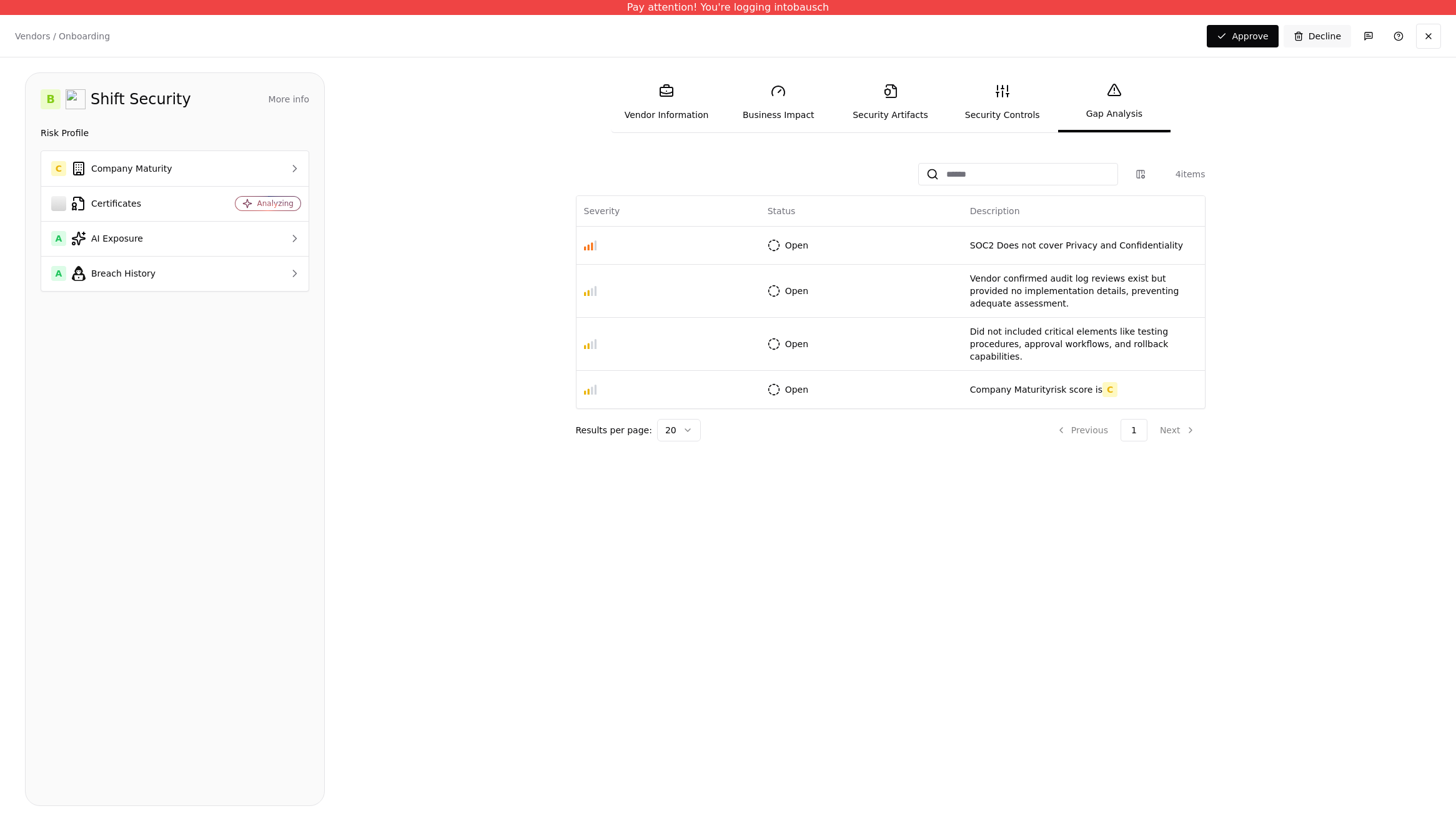
click at [289, 343] on div "B Shift Security More info Domain shift.security Industry computer & network se…" at bounding box center [175, 439] width 300 height 734
click at [337, 259] on div "B Shift Security More info Domain shift.security Industry computer & network se…" at bounding box center [728, 439] width 1456 height 764
click at [57, 583] on div "B Shift Security More info Domain [DOMAIN_NAME] Industry computer & network sec…" at bounding box center [175, 439] width 300 height 734
click at [316, 608] on div "B Shift Security More info Domain [DOMAIN_NAME] Industry computer & network sec…" at bounding box center [175, 439] width 300 height 734
click at [268, 581] on div "B Shift Security More info Domain [DOMAIN_NAME] Industry computer & network sec…" at bounding box center [175, 439] width 300 height 734
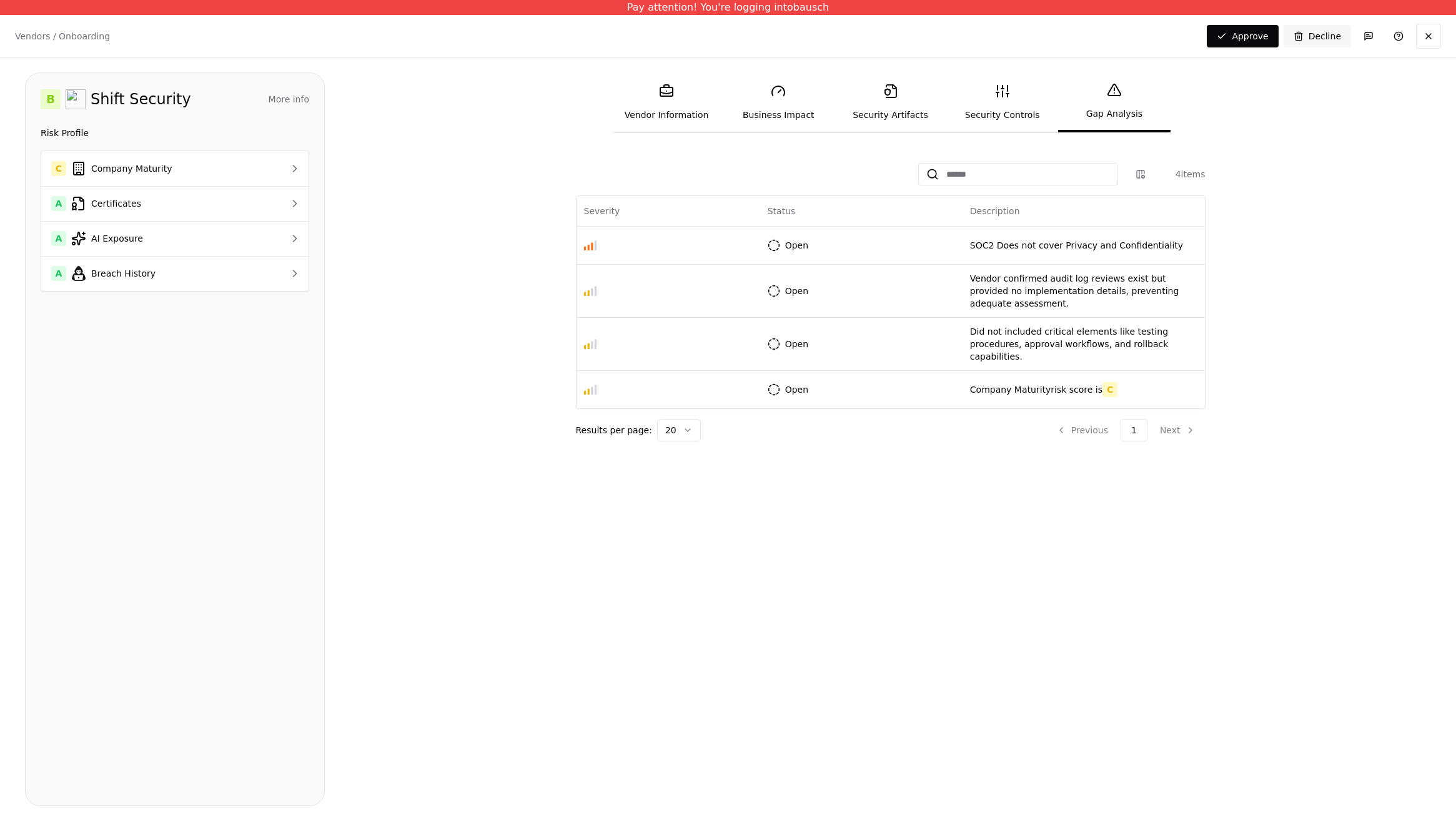
click at [138, 629] on div "B Shift Security More info Domain [DOMAIN_NAME] Industry computer & network sec…" at bounding box center [175, 439] width 300 height 734
